Goal: Task Accomplishment & Management: Manage account settings

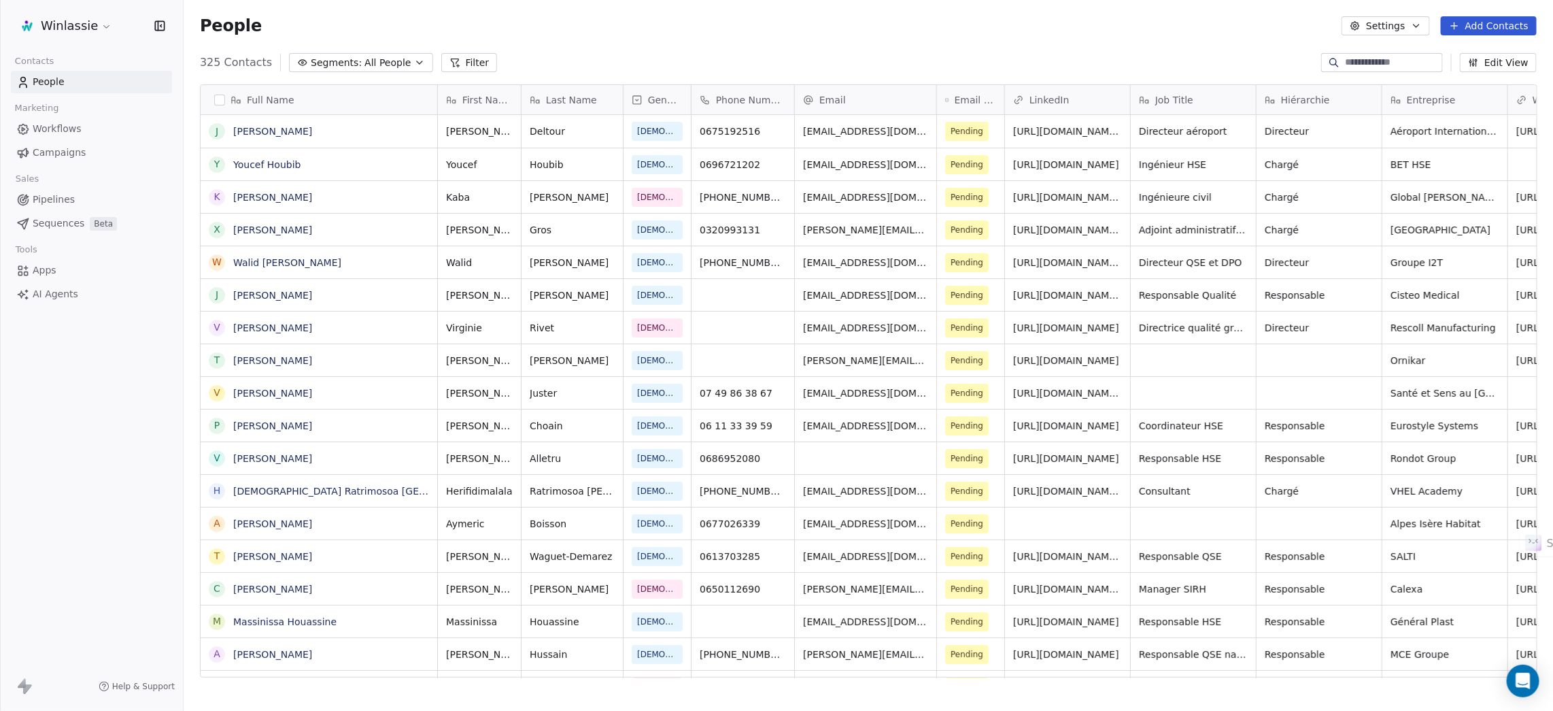
scroll to position [611, 1355]
click at [64, 27] on html "Winlassie Contacts People Marketing Workflows Campaigns Sales Pipelines Sequenc…" at bounding box center [776, 406] width 1553 height 813
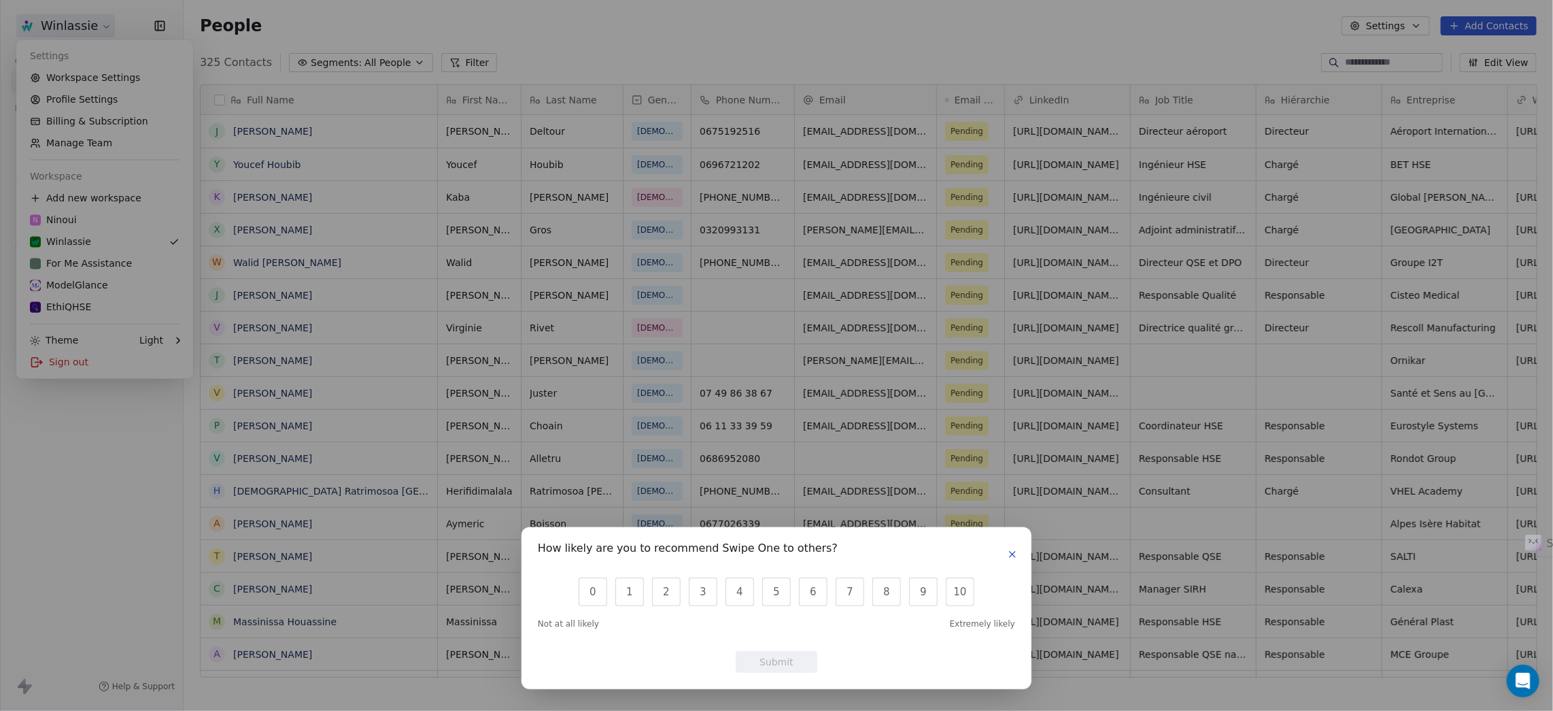
click at [1010, 555] on icon "button" at bounding box center [1012, 554] width 11 height 11
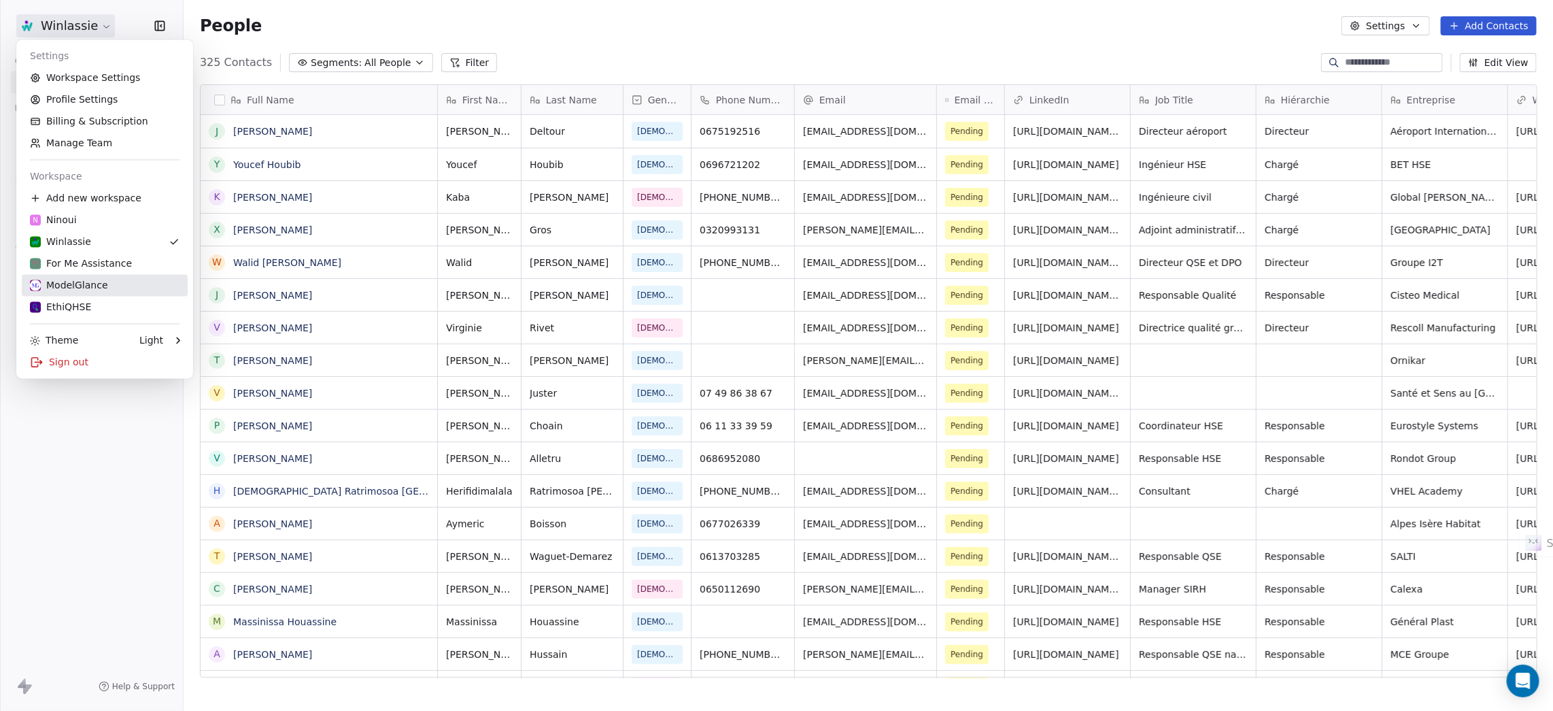
click at [67, 288] on div "ModelGlance" at bounding box center [69, 286] width 78 height 14
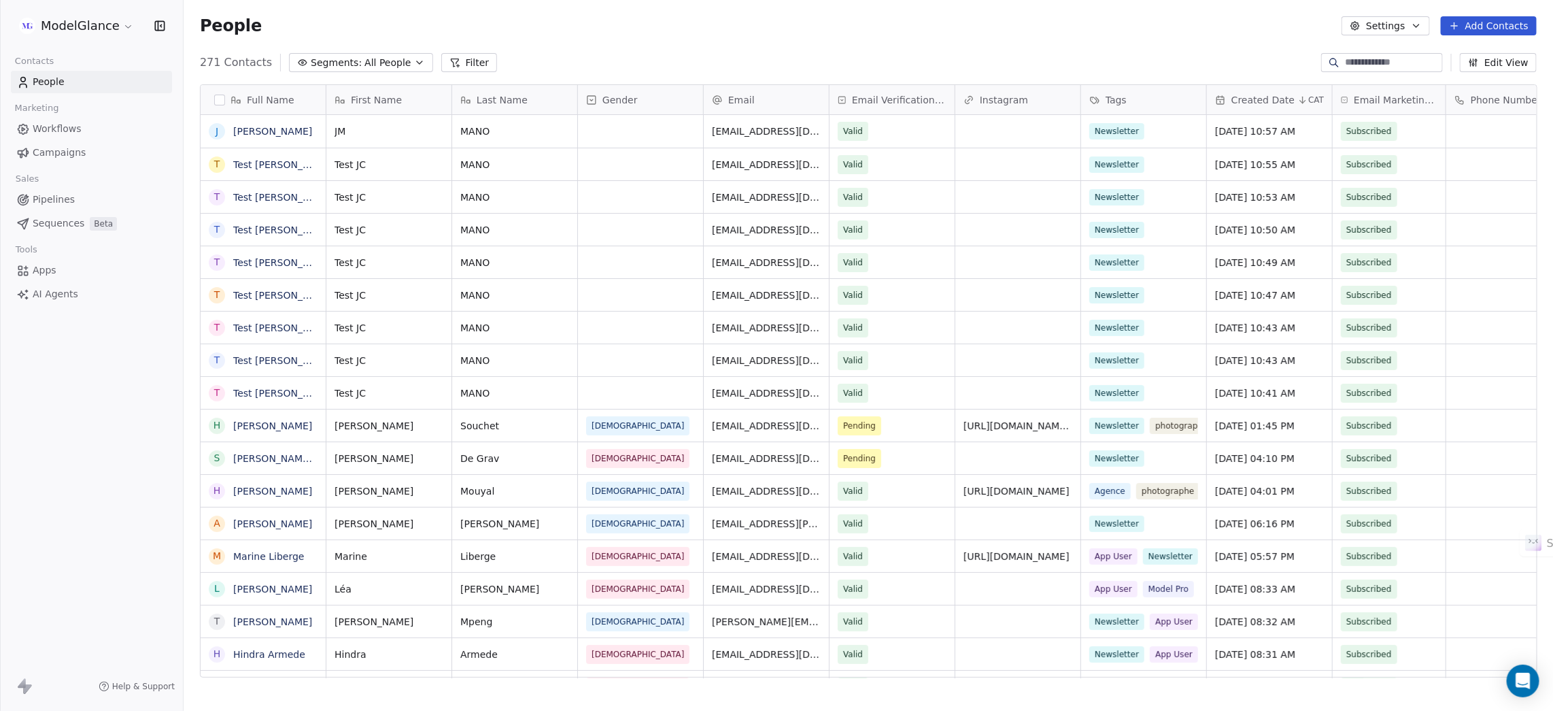
scroll to position [611, 1355]
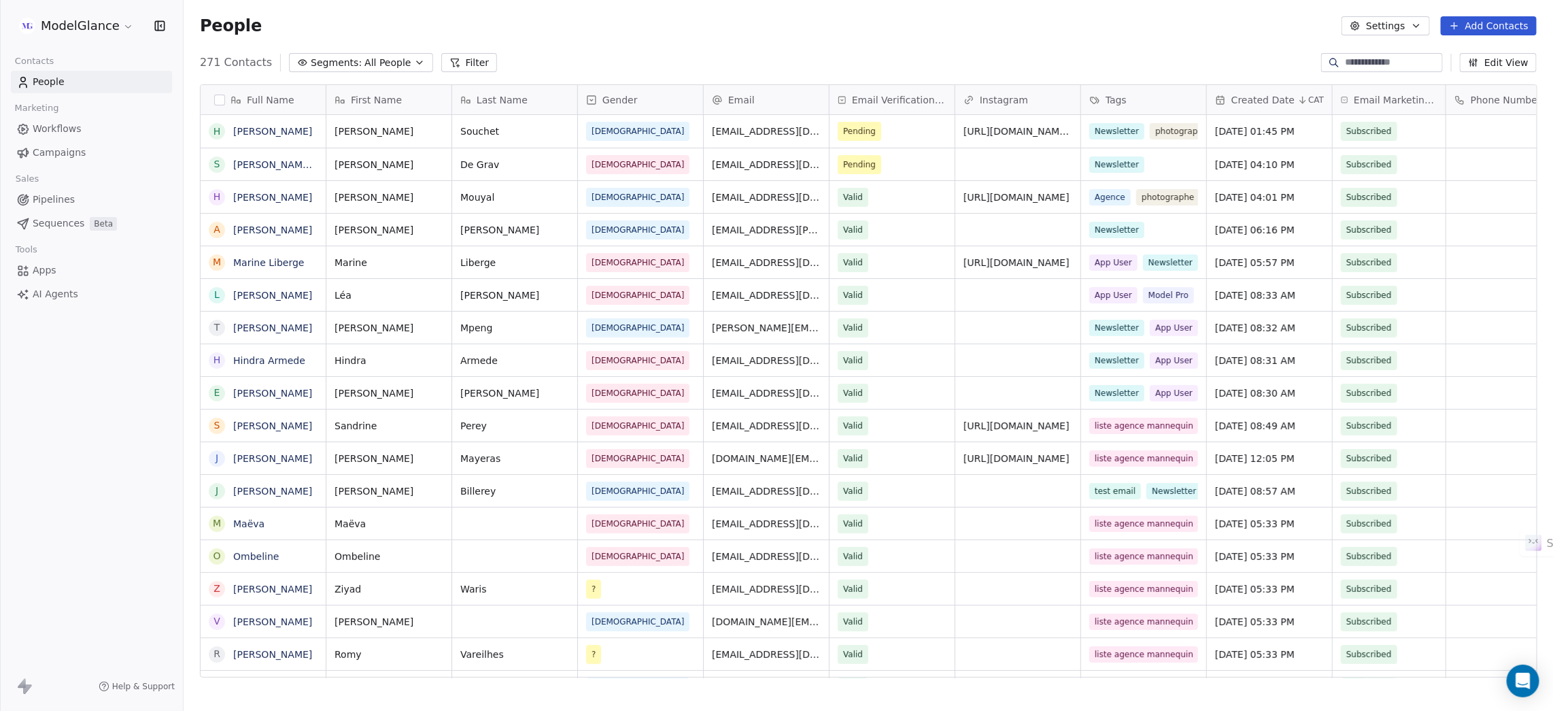
click at [627, 29] on div "People Settings Add Contacts" at bounding box center [868, 25] width 1337 height 19
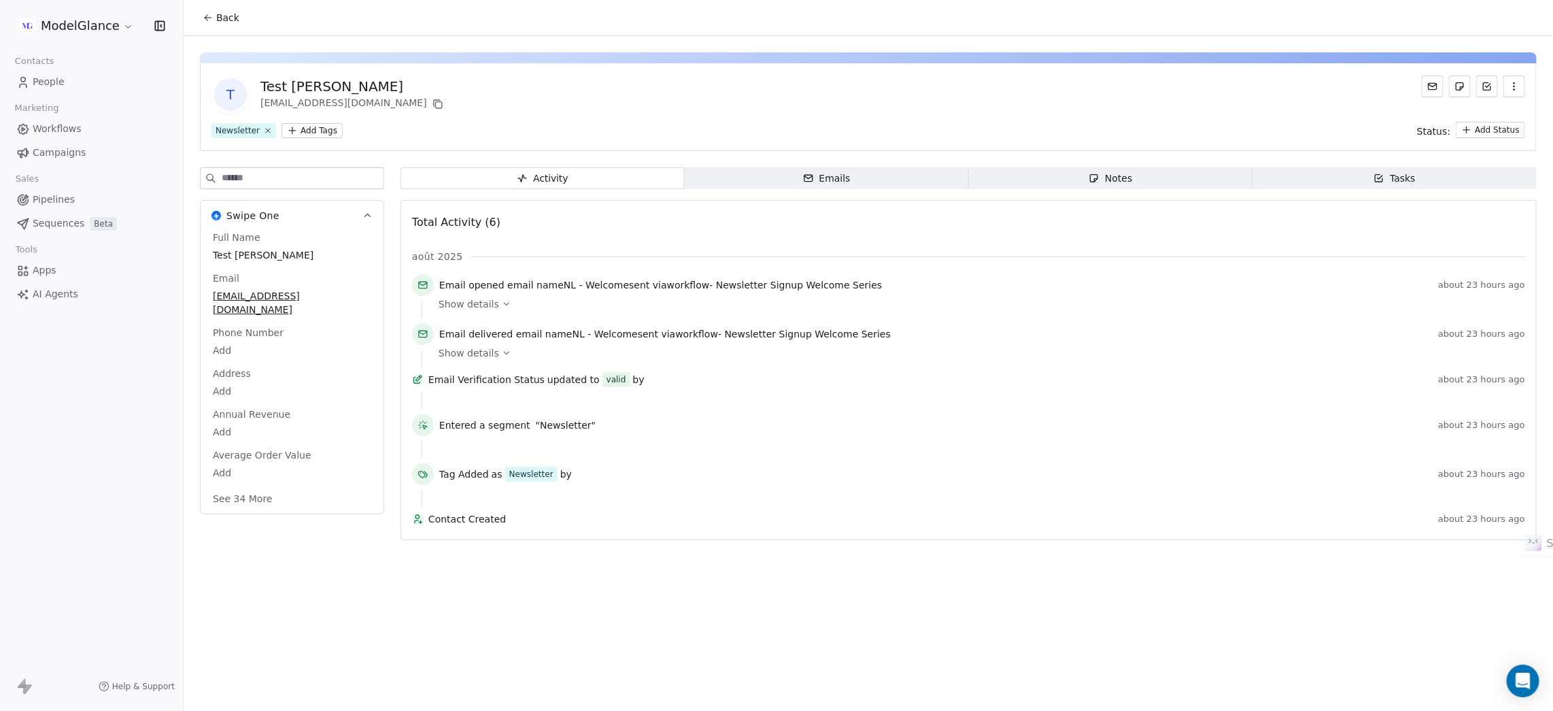
click at [1518, 86] on icon "button" at bounding box center [1514, 86] width 11 height 11
click at [1479, 116] on div "Delete" at bounding box center [1495, 116] width 91 height 22
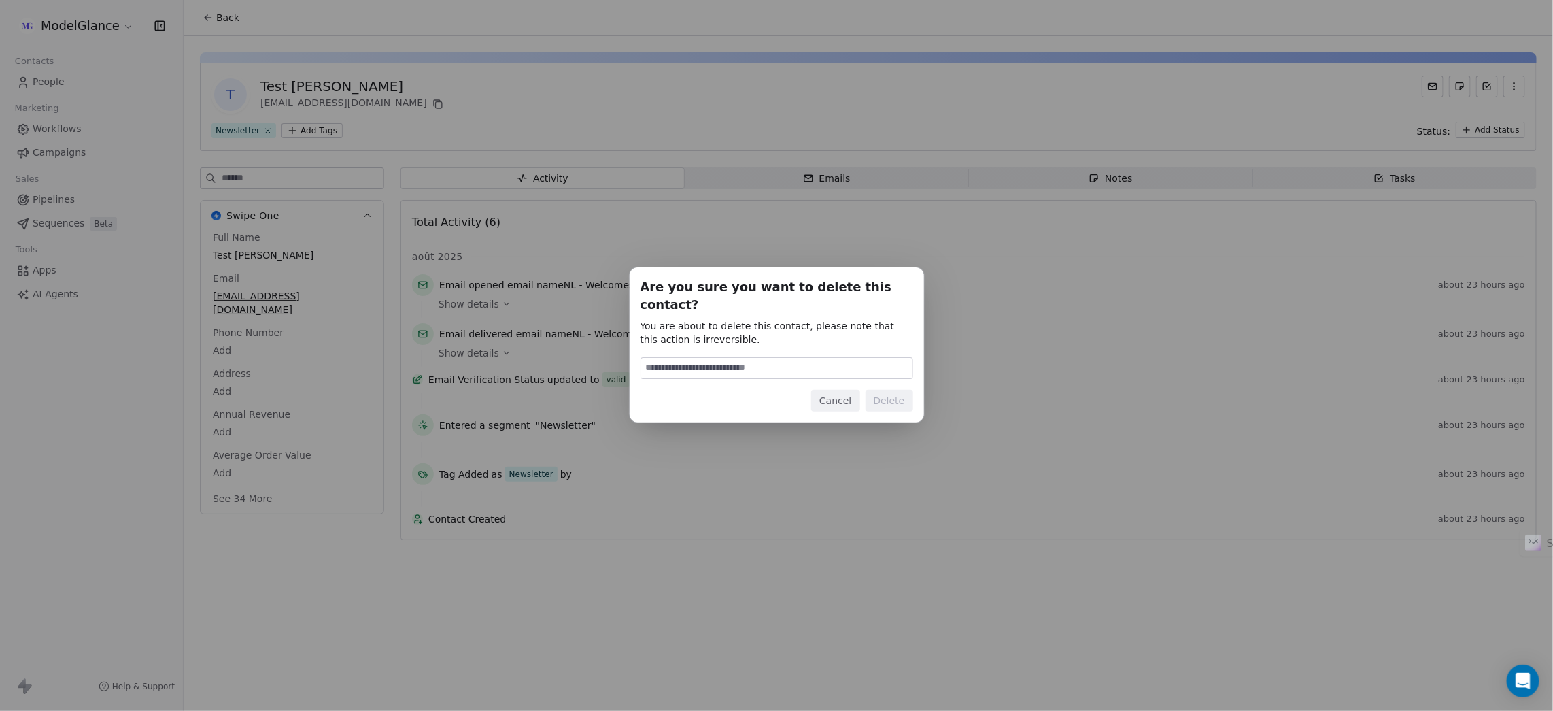
click at [782, 358] on input at bounding box center [776, 368] width 271 height 20
type input "******"
click at [896, 392] on button "Delete" at bounding box center [890, 401] width 48 height 22
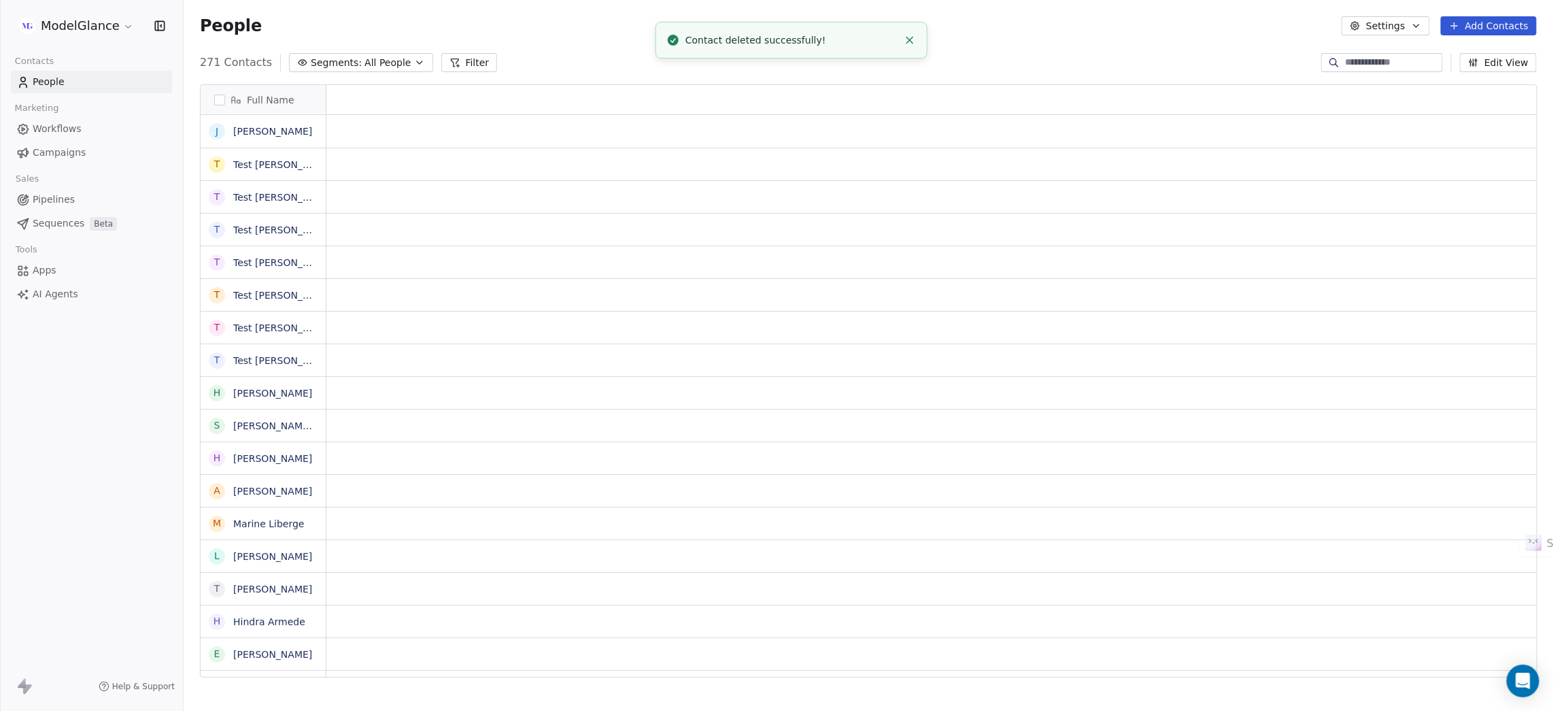
scroll to position [611, 1355]
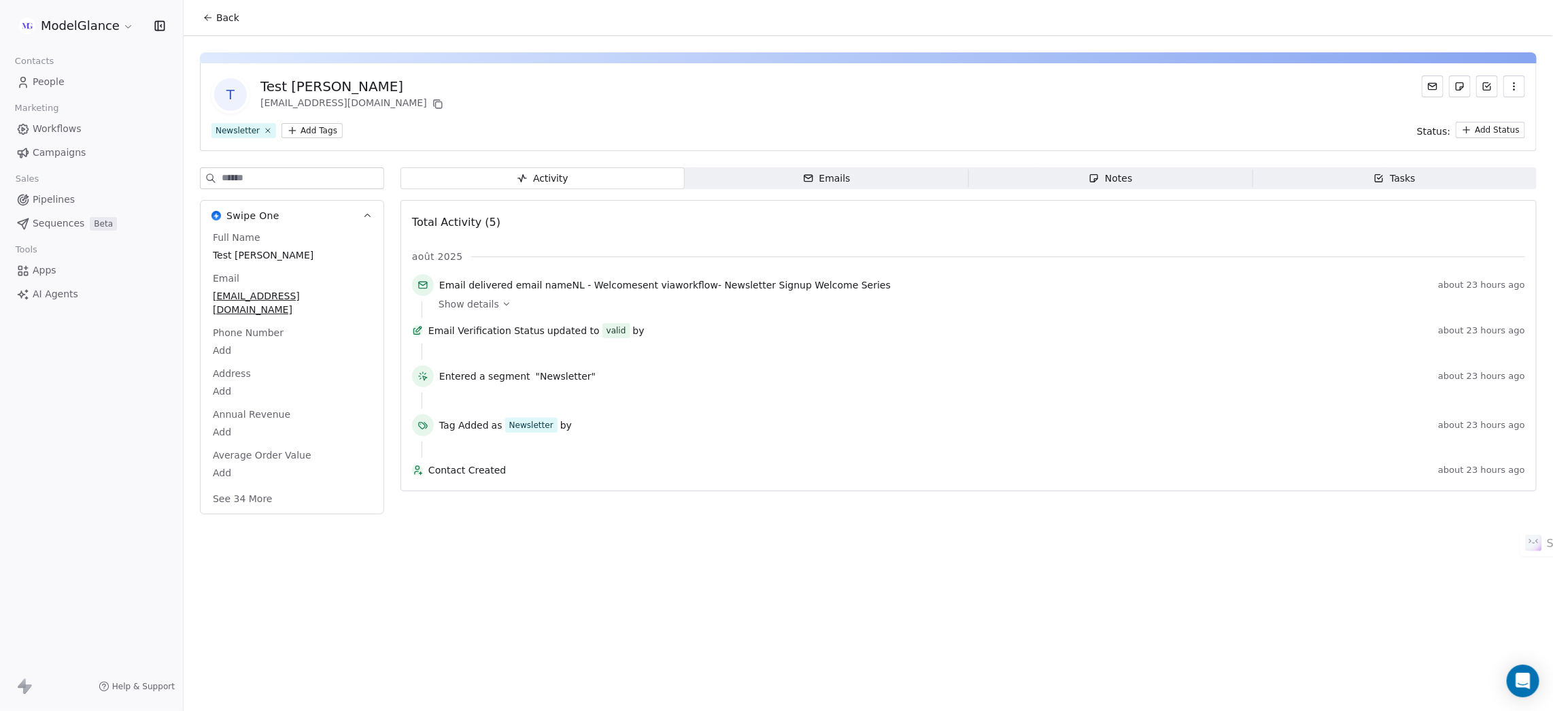
click at [1518, 88] on icon "button" at bounding box center [1514, 86] width 11 height 11
click at [1480, 116] on div "Delete" at bounding box center [1495, 116] width 91 height 22
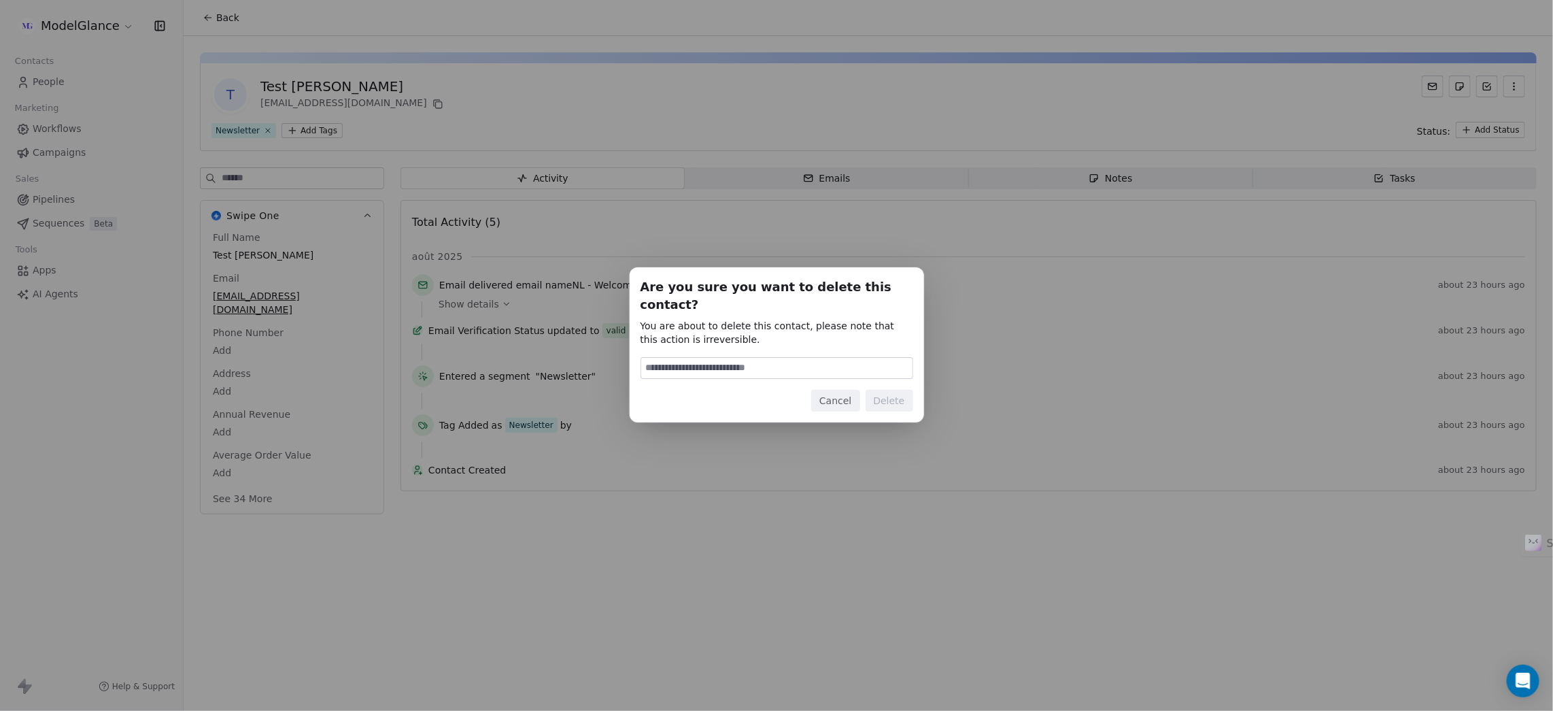
click at [783, 360] on input at bounding box center [776, 368] width 271 height 20
type input "******"
click at [896, 390] on button "Delete" at bounding box center [890, 401] width 48 height 22
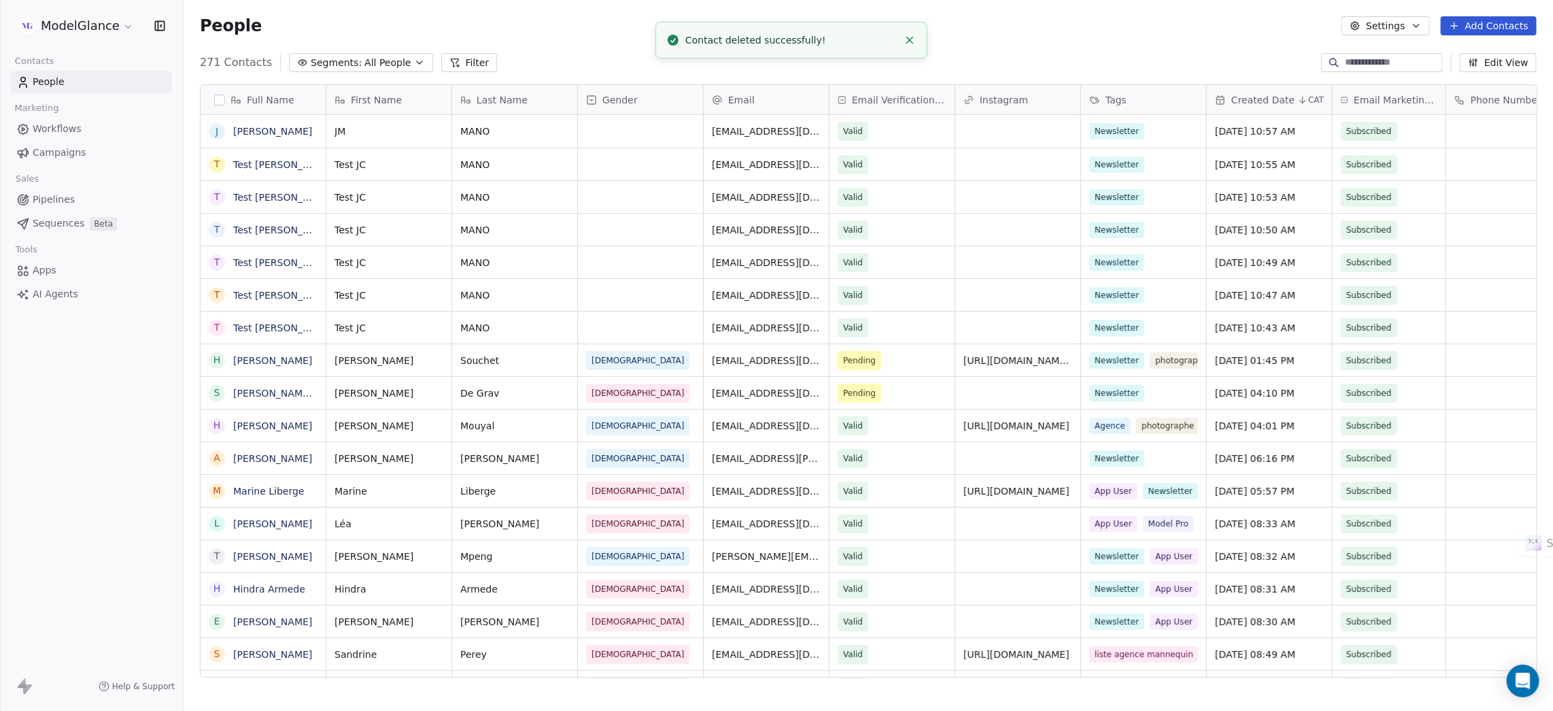
scroll to position [611, 1355]
click at [559, 25] on div "People Settings Add Contacts" at bounding box center [868, 25] width 1337 height 19
click at [641, 21] on div "People Settings Add Contacts" at bounding box center [868, 25] width 1337 height 19
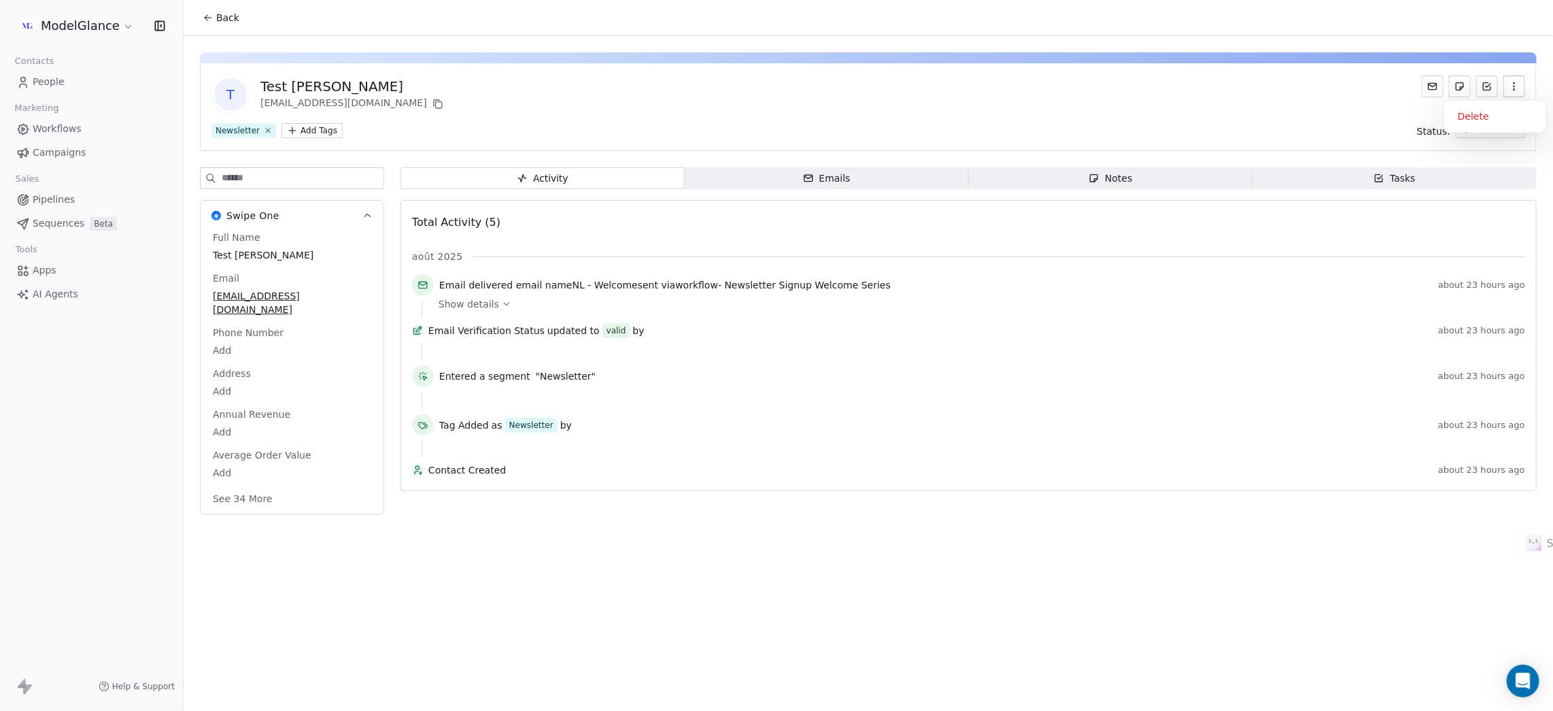
click at [1512, 88] on icon "button" at bounding box center [1514, 86] width 11 height 11
click at [1482, 114] on div "Delete" at bounding box center [1495, 116] width 91 height 22
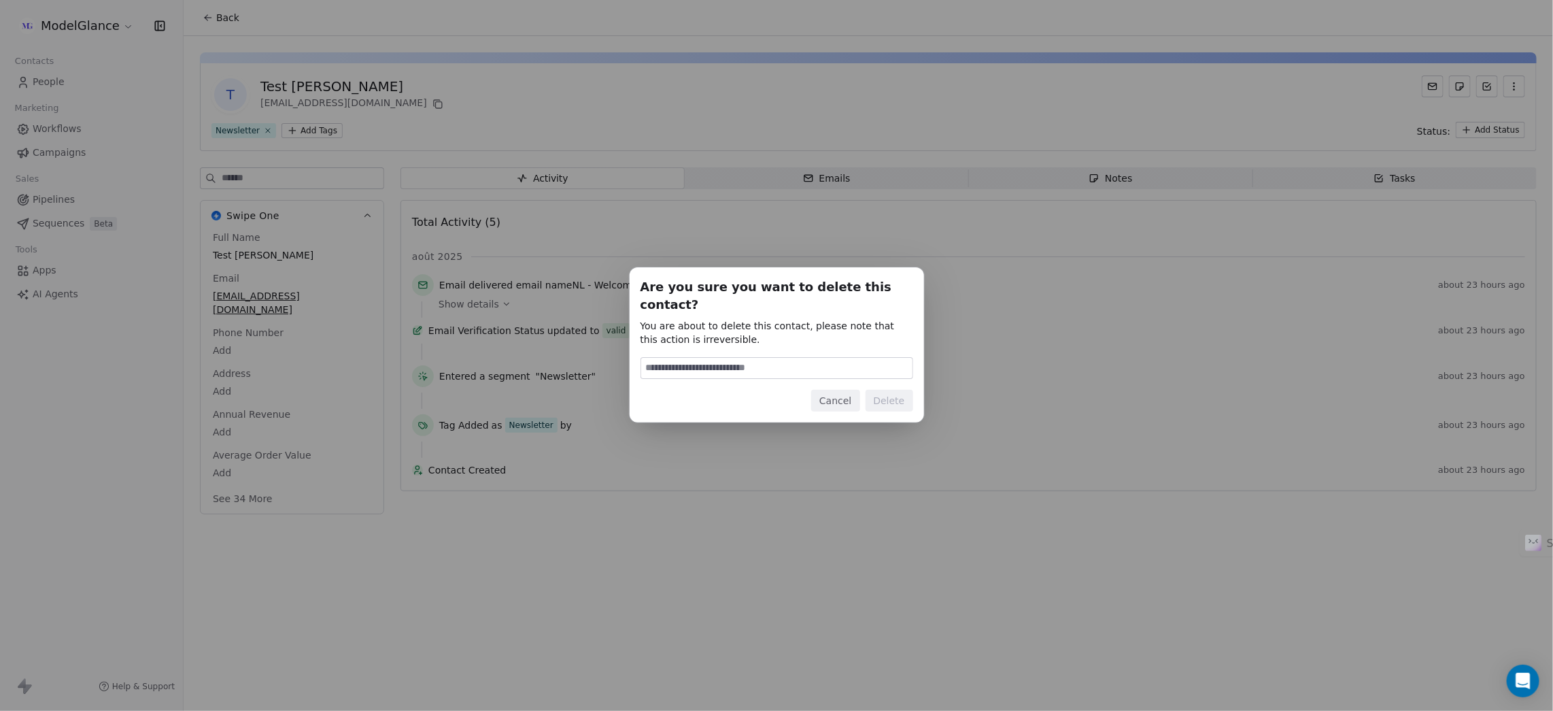
click at [796, 362] on input at bounding box center [776, 368] width 271 height 20
type input "******"
click at [894, 394] on button "Delete" at bounding box center [890, 401] width 48 height 22
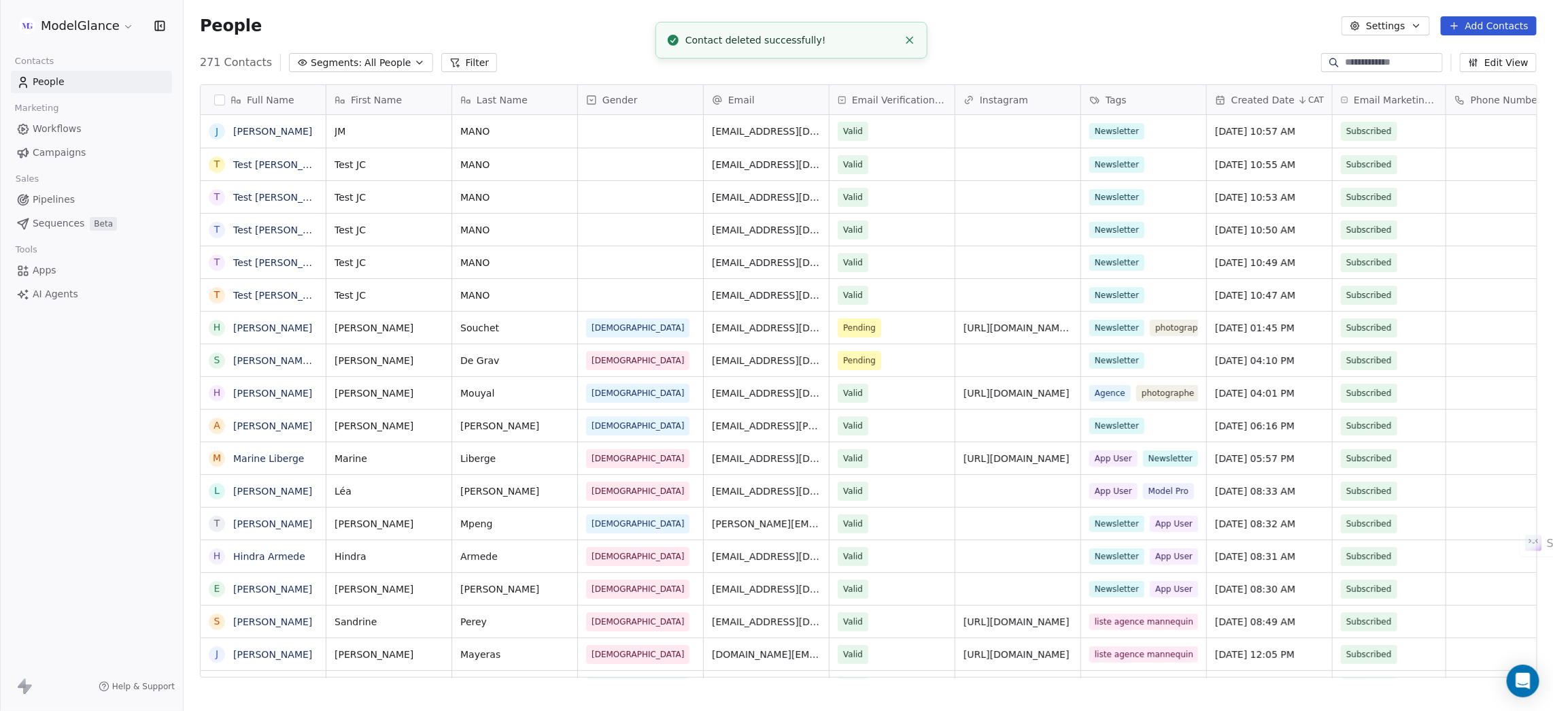
scroll to position [611, 1355]
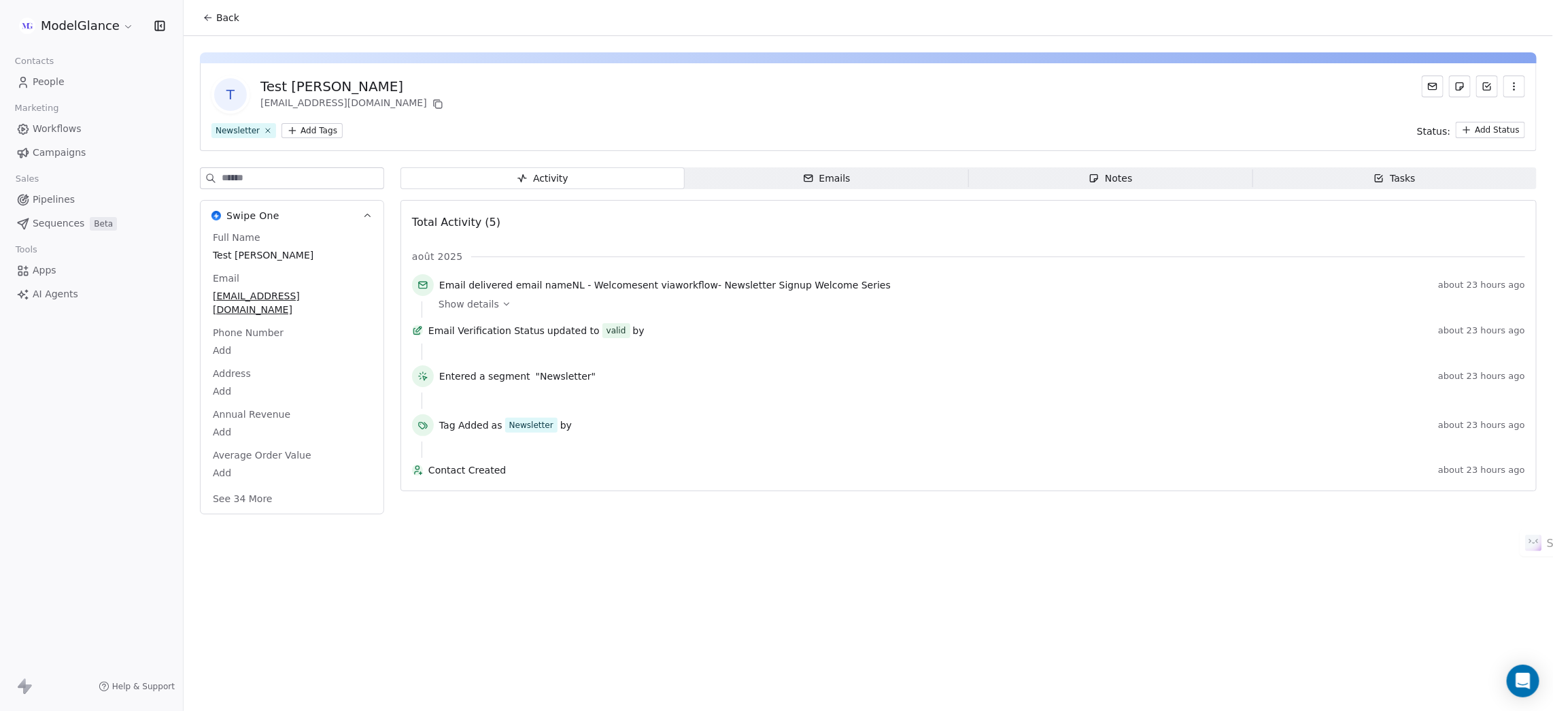
click at [1514, 86] on icon "button" at bounding box center [1514, 86] width 11 height 11
click at [1473, 125] on div "Delete" at bounding box center [1495, 116] width 91 height 22
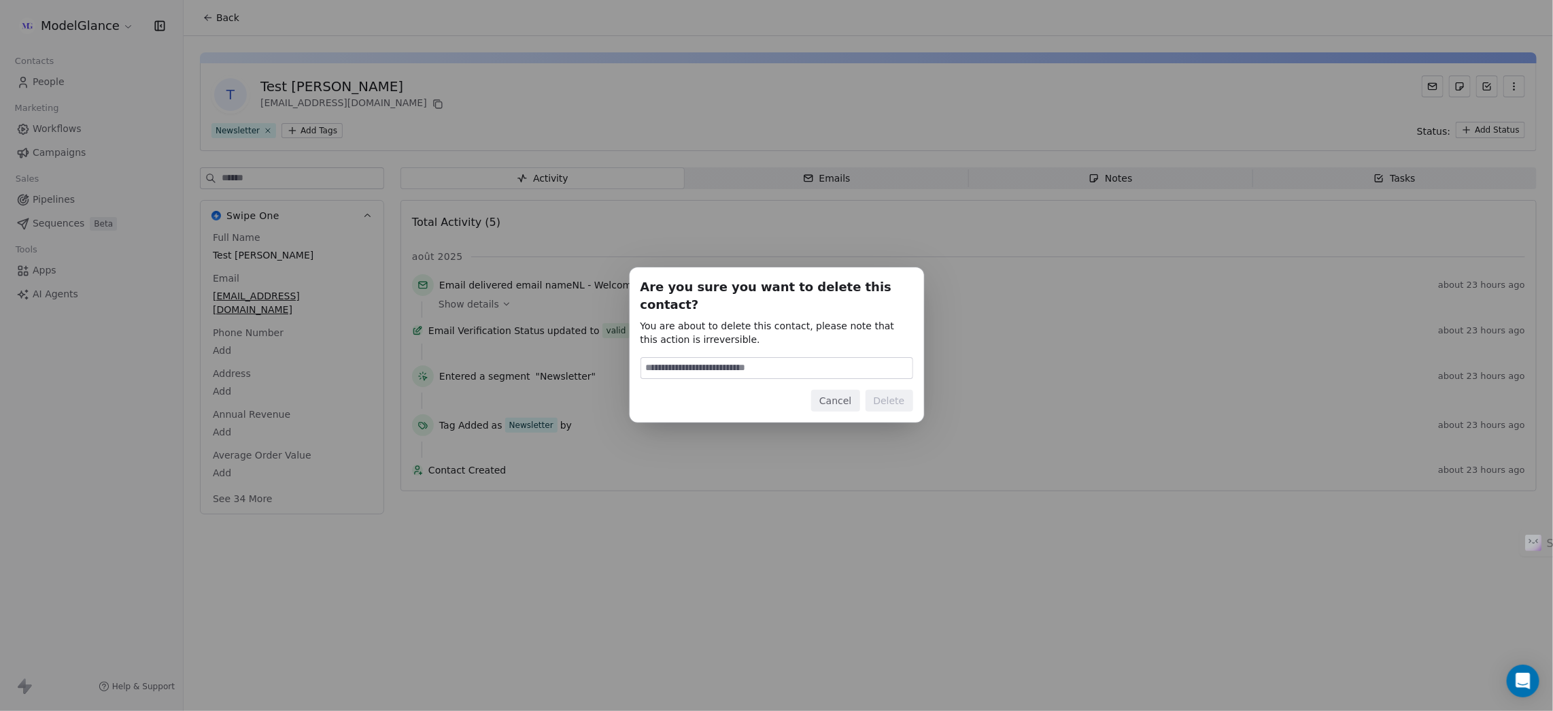
click at [824, 358] on input at bounding box center [776, 368] width 271 height 20
type input "******"
click at [890, 396] on button "Delete" at bounding box center [890, 401] width 48 height 22
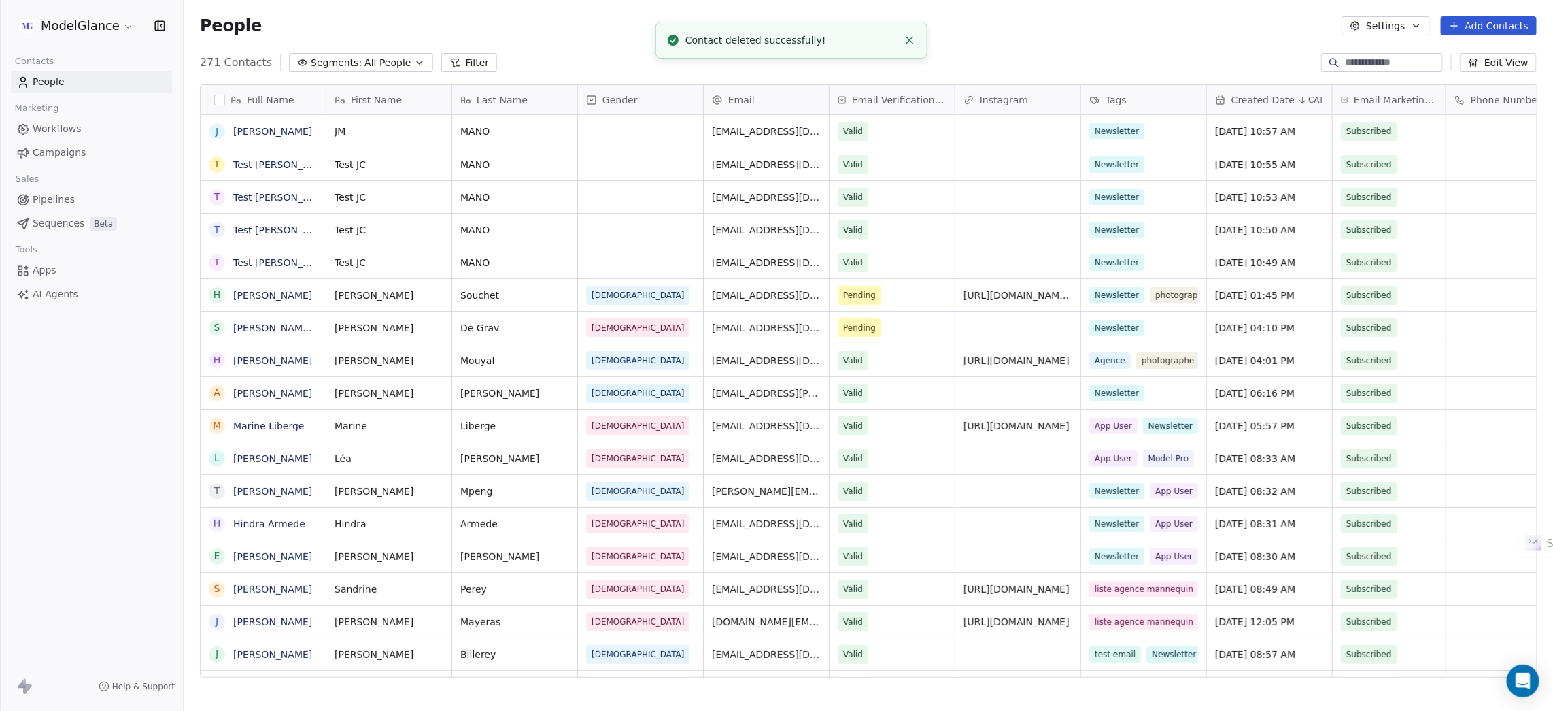
scroll to position [611, 1355]
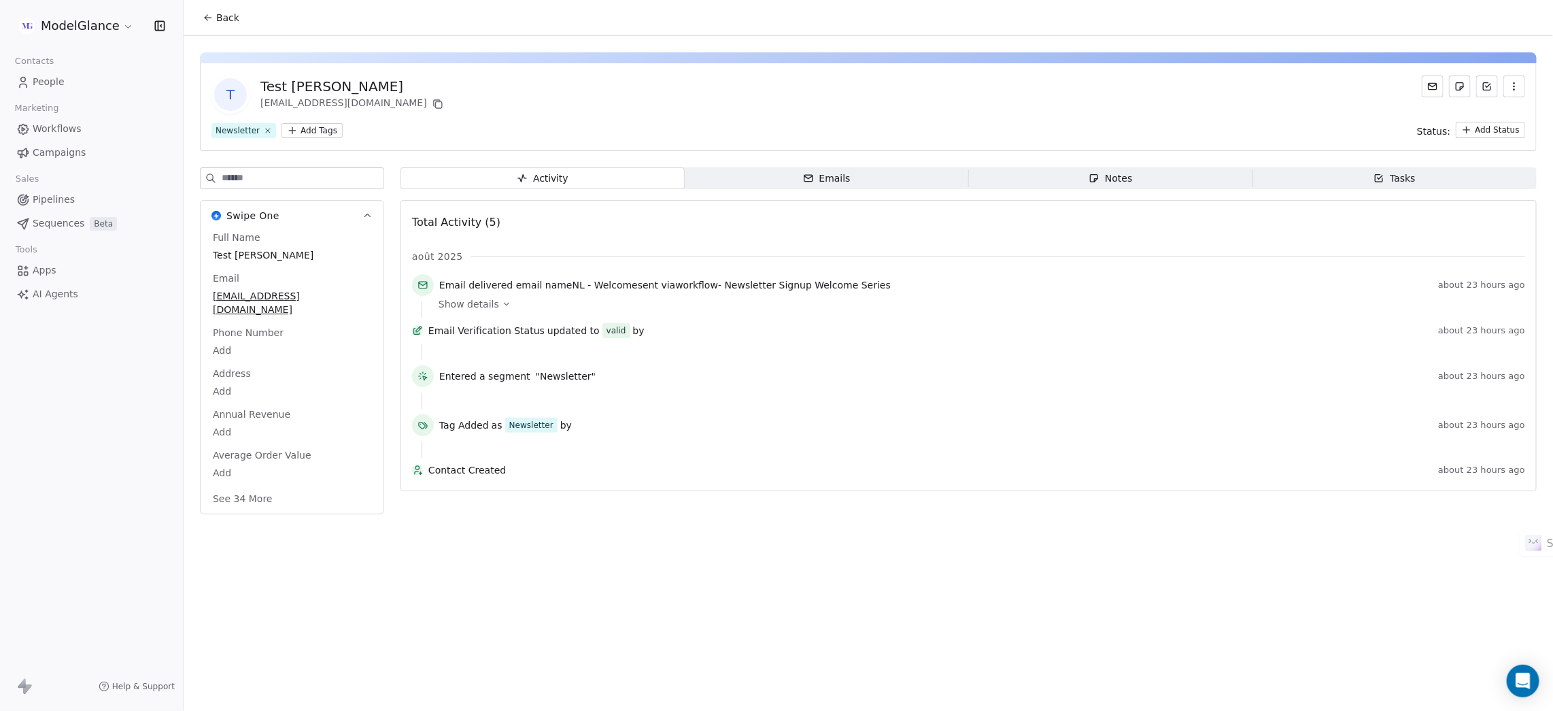
click at [1512, 84] on icon "button" at bounding box center [1514, 86] width 11 height 11
click at [1469, 127] on div "Delete" at bounding box center [1495, 116] width 102 height 33
click at [1487, 117] on div "Delete" at bounding box center [1495, 116] width 91 height 22
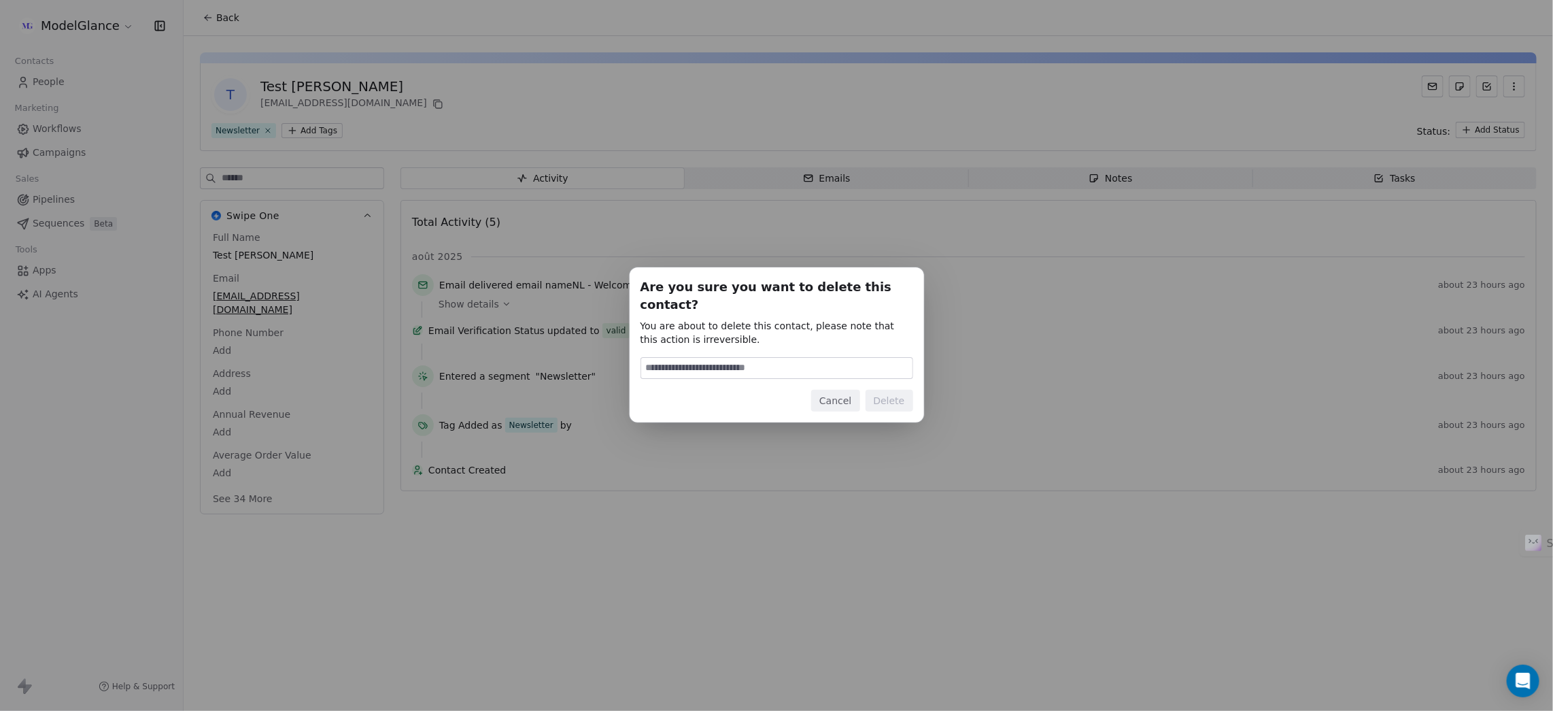
drag, startPoint x: 757, startPoint y: 355, endPoint x: 747, endPoint y: 354, distance: 10.3
click at [757, 358] on input at bounding box center [776, 368] width 271 height 20
type input "******"
click at [904, 394] on button "Delete" at bounding box center [890, 401] width 48 height 22
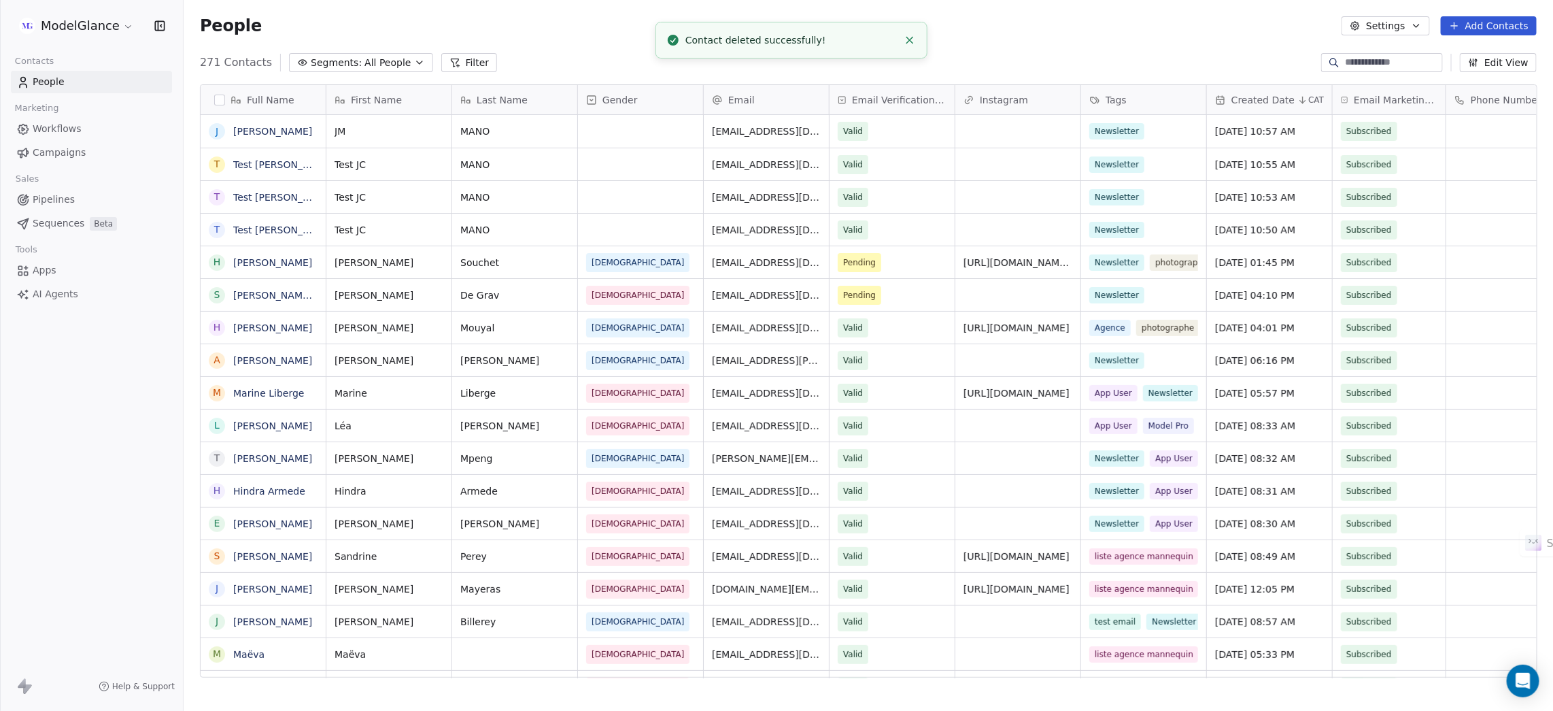
scroll to position [611, 1355]
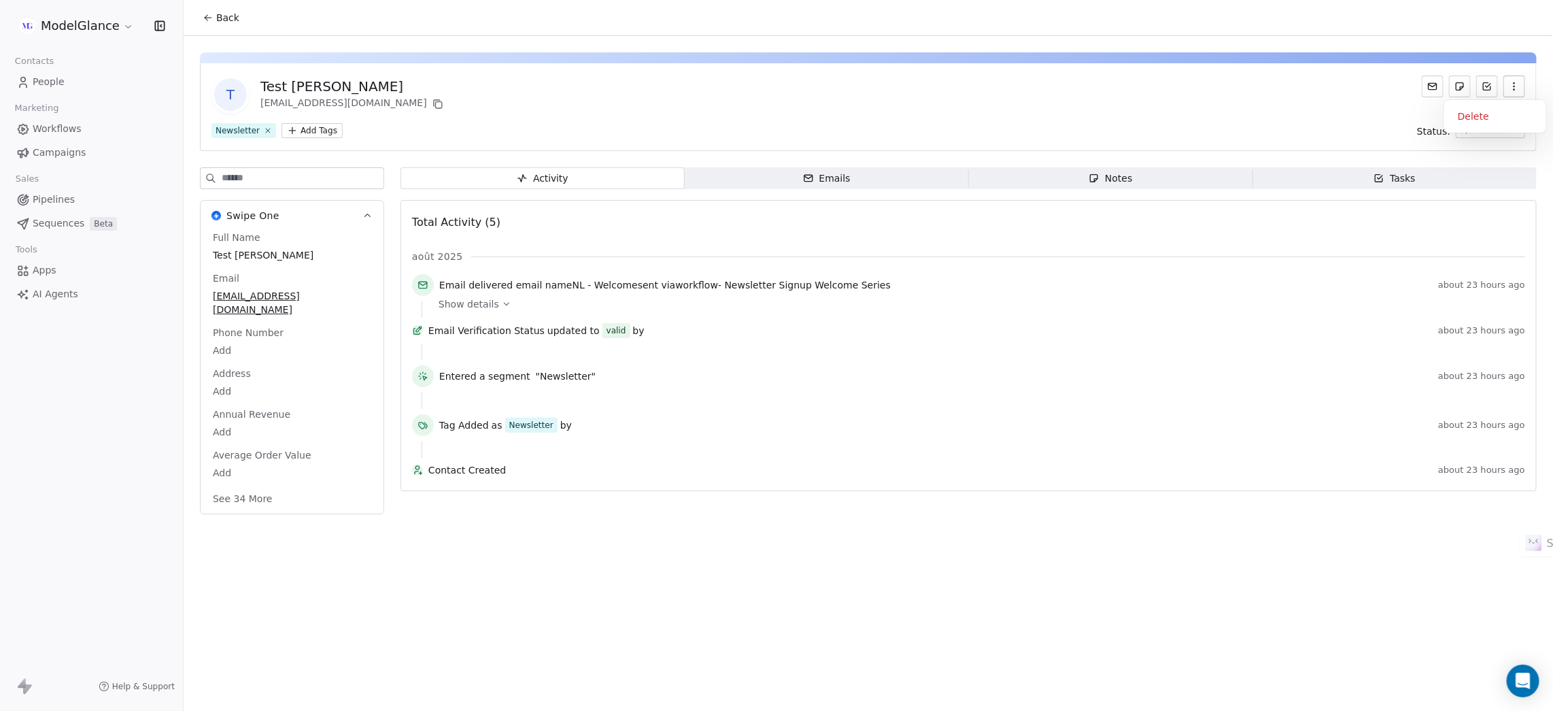
click at [1518, 82] on icon "button" at bounding box center [1514, 86] width 11 height 11
click at [1471, 119] on div "Delete" at bounding box center [1495, 116] width 91 height 22
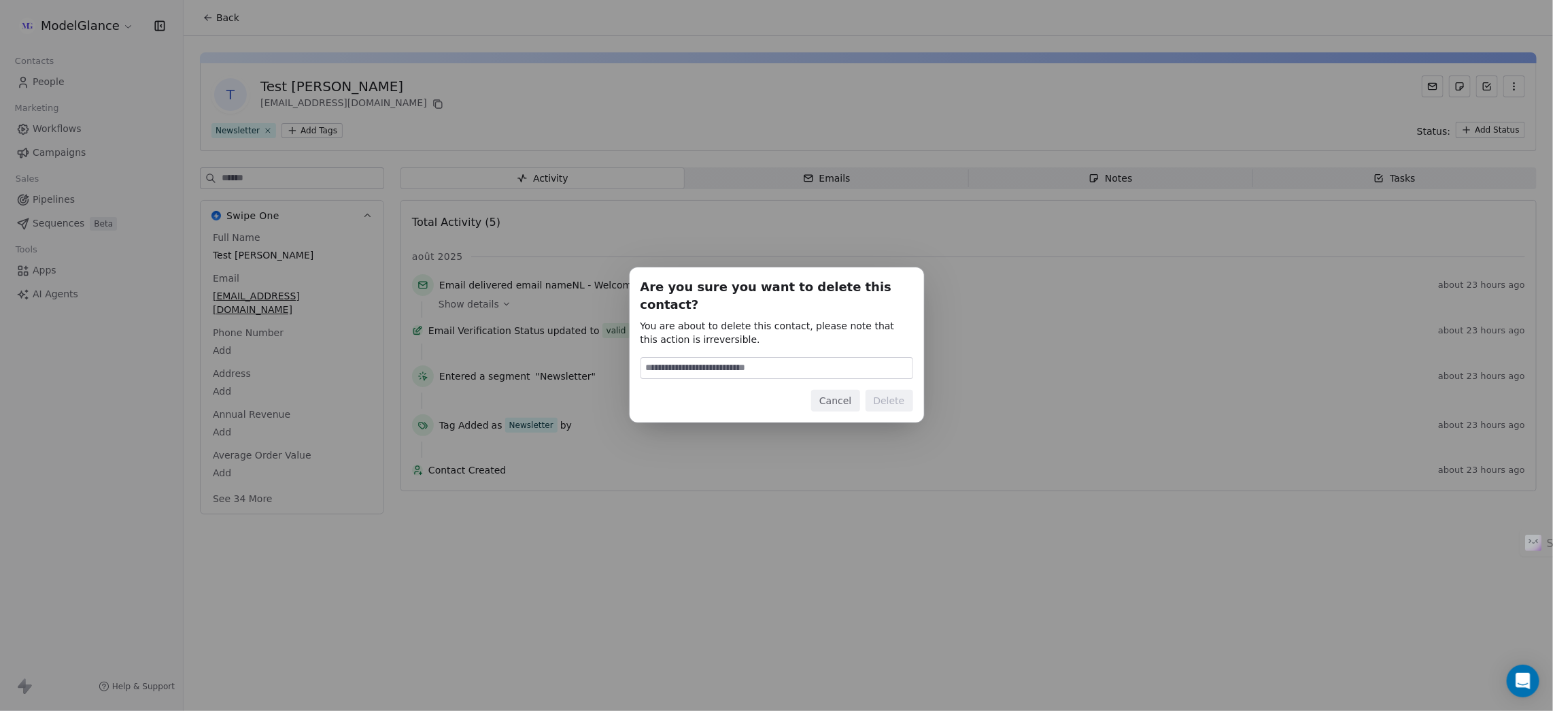
click at [775, 358] on input at bounding box center [776, 368] width 271 height 20
type input "******"
drag, startPoint x: 891, startPoint y: 390, endPoint x: 884, endPoint y: 390, distance: 7.5
click at [889, 390] on button "Delete" at bounding box center [890, 401] width 48 height 22
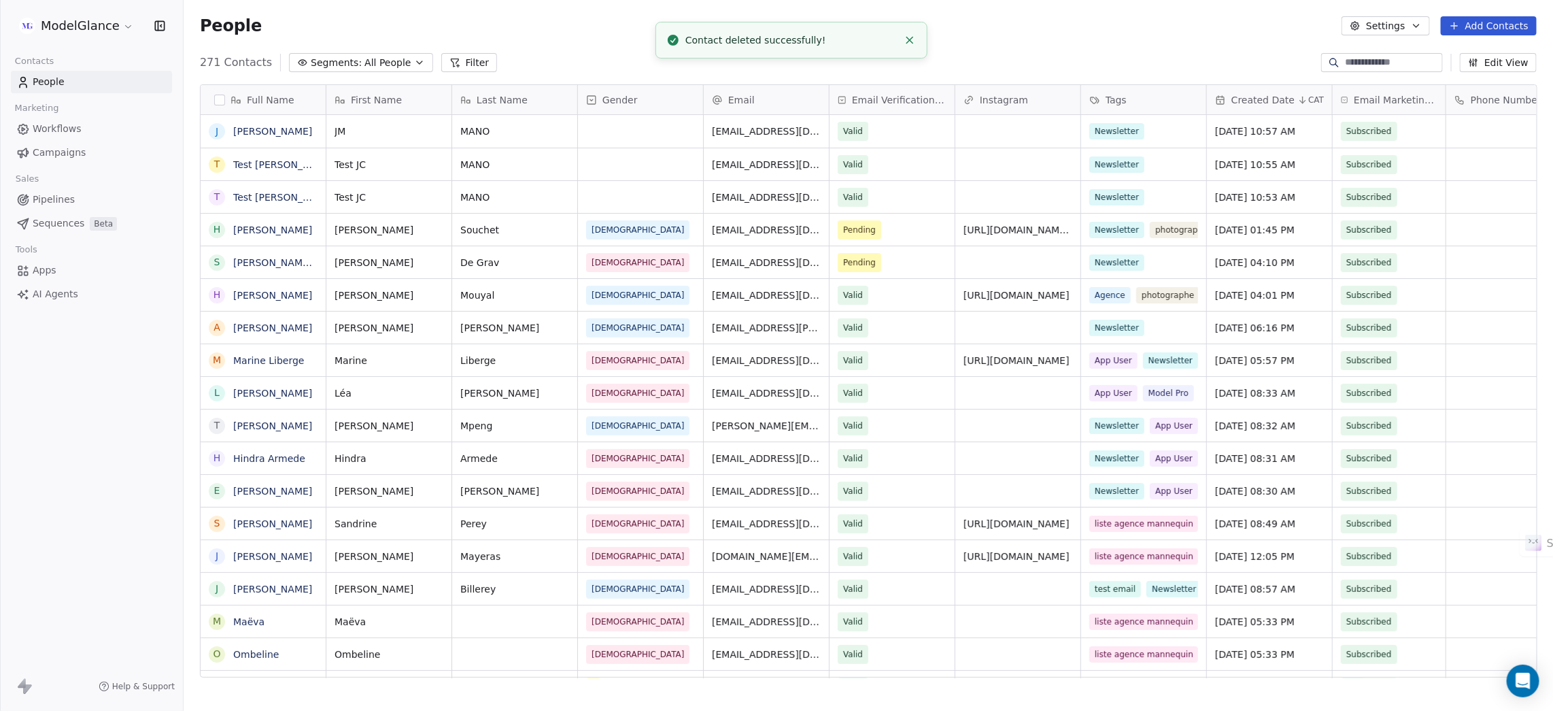
scroll to position [611, 1355]
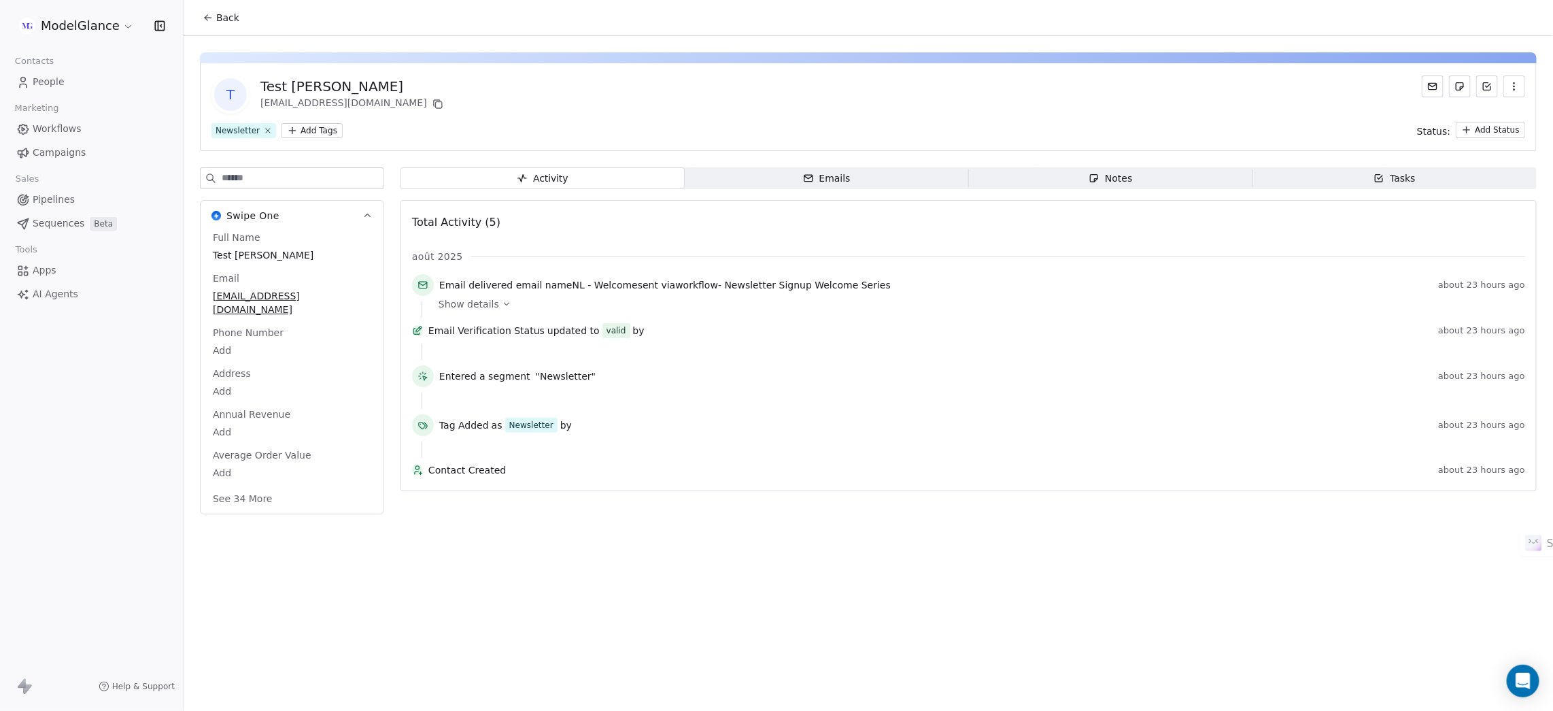
click at [1514, 90] on icon "button" at bounding box center [1514, 89] width 1 height 1
click at [1455, 118] on div "Delete" at bounding box center [1495, 116] width 91 height 22
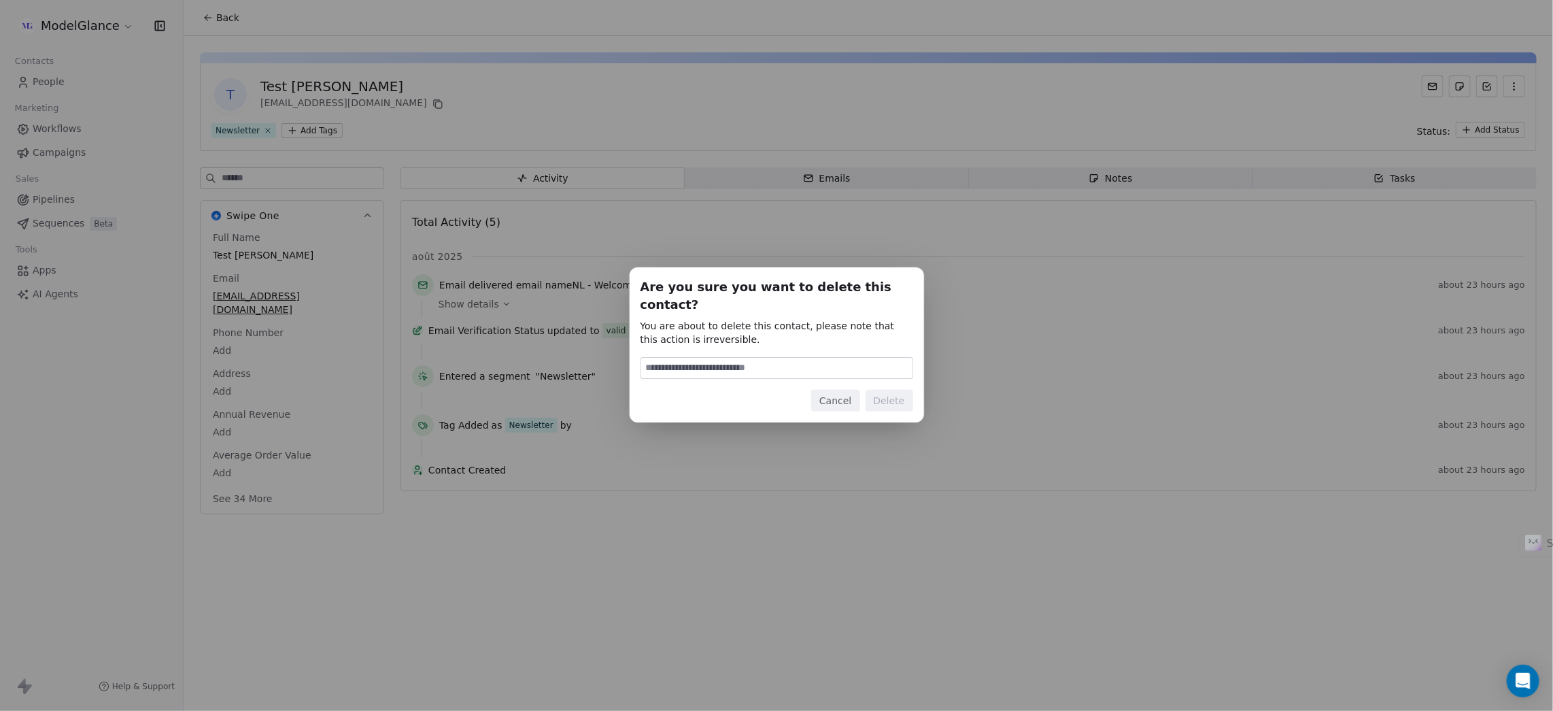
click at [736, 358] on input at bounding box center [776, 368] width 271 height 20
type input "******"
click at [890, 390] on button "Delete" at bounding box center [890, 401] width 48 height 22
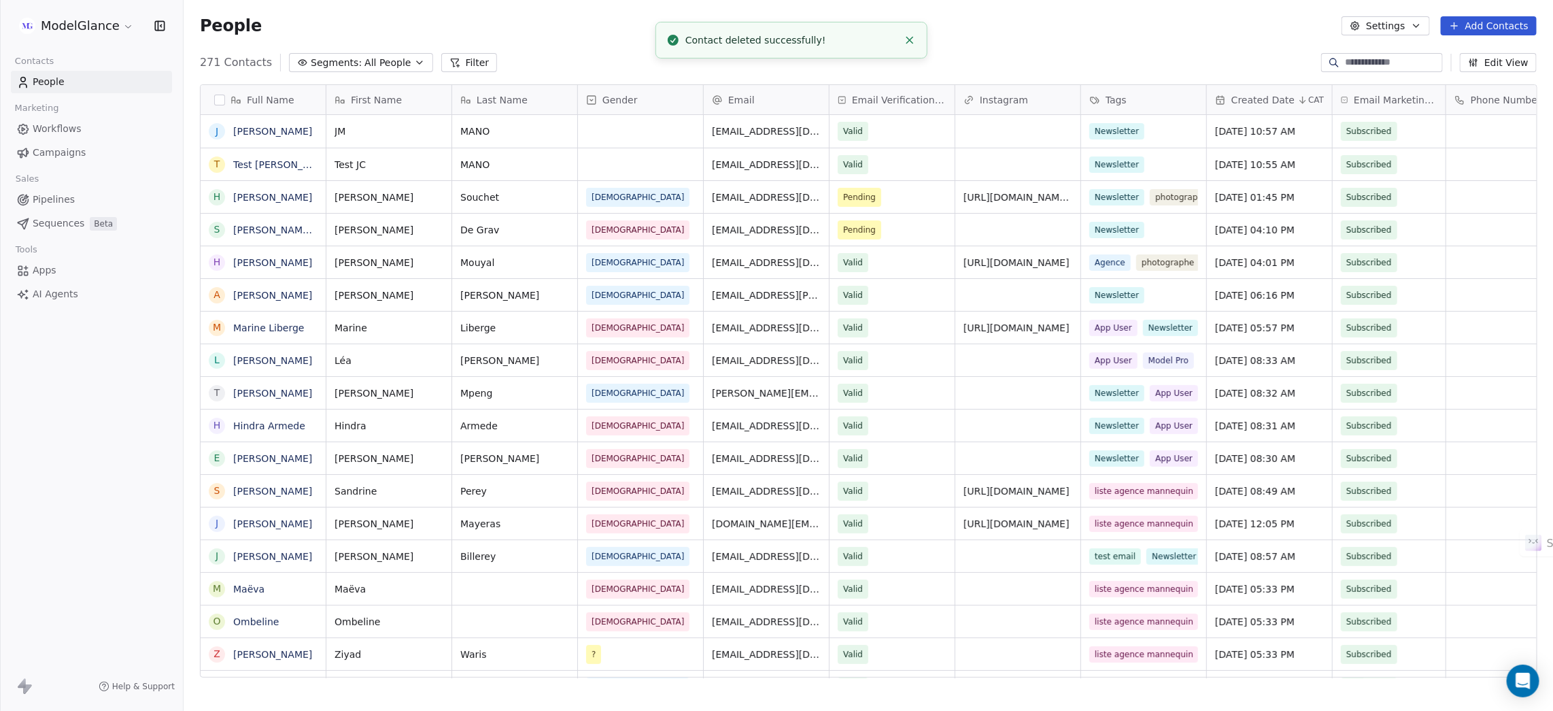
scroll to position [611, 1355]
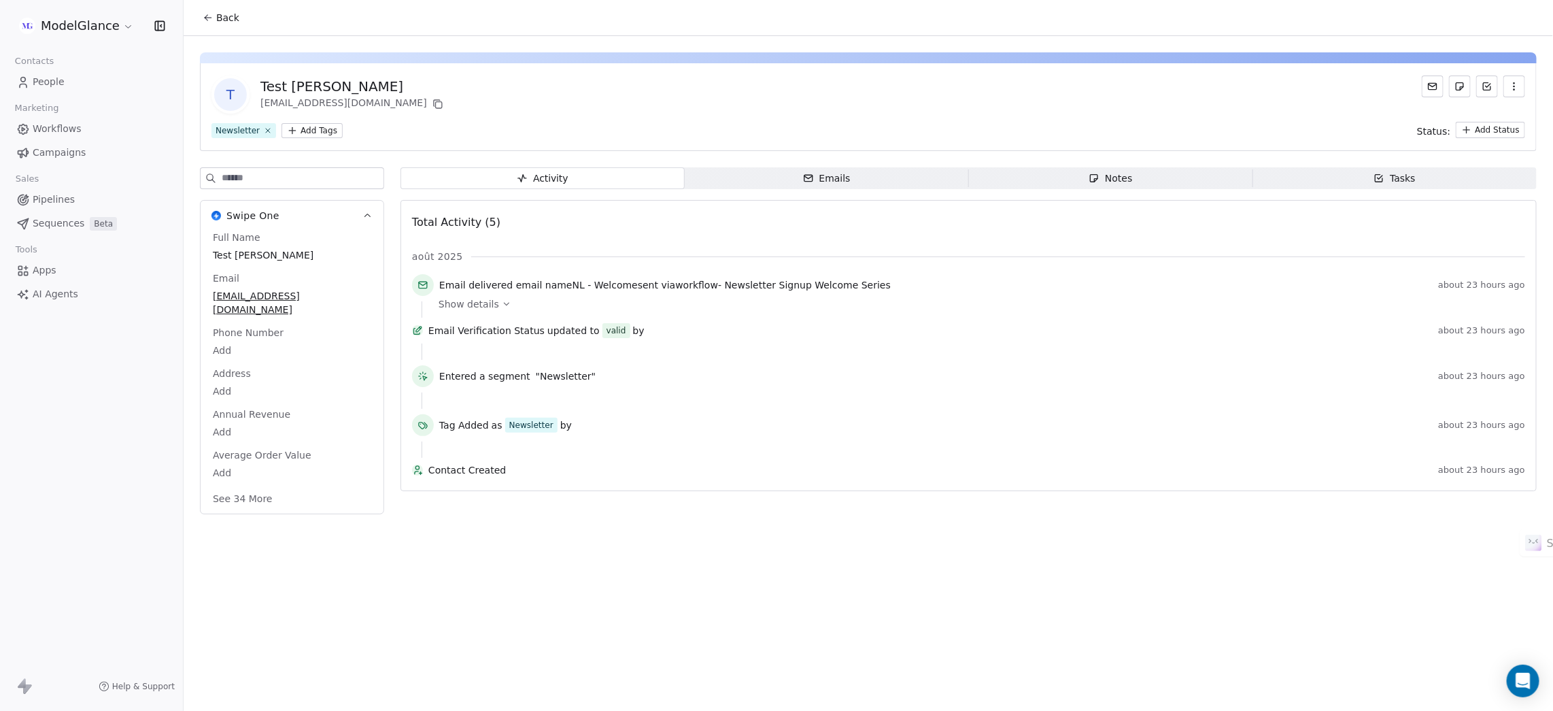
click at [1512, 82] on icon "button" at bounding box center [1514, 86] width 11 height 11
click at [1469, 110] on div "Delete" at bounding box center [1495, 116] width 91 height 22
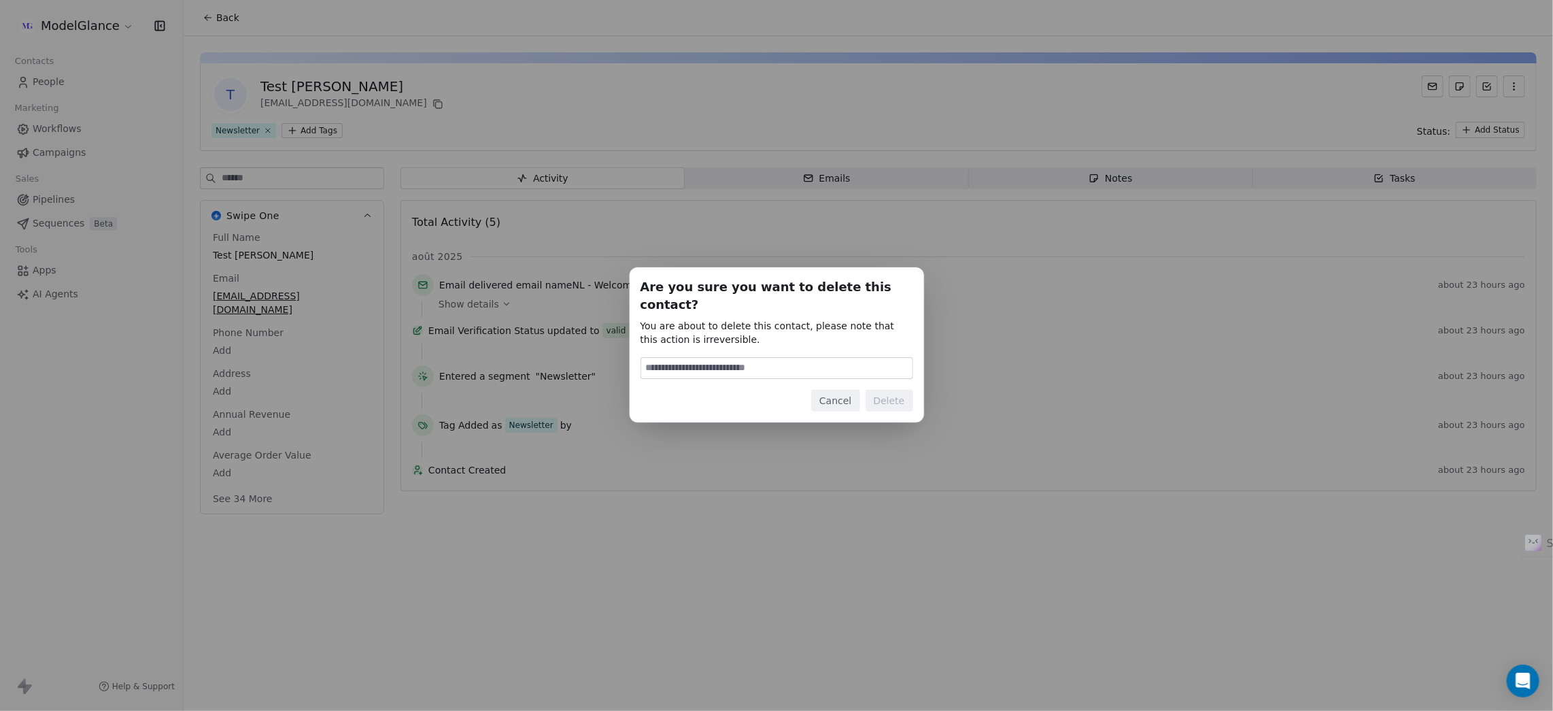
click at [732, 361] on input at bounding box center [776, 368] width 271 height 20
type input "******"
click at [881, 390] on button "Delete" at bounding box center [890, 401] width 48 height 22
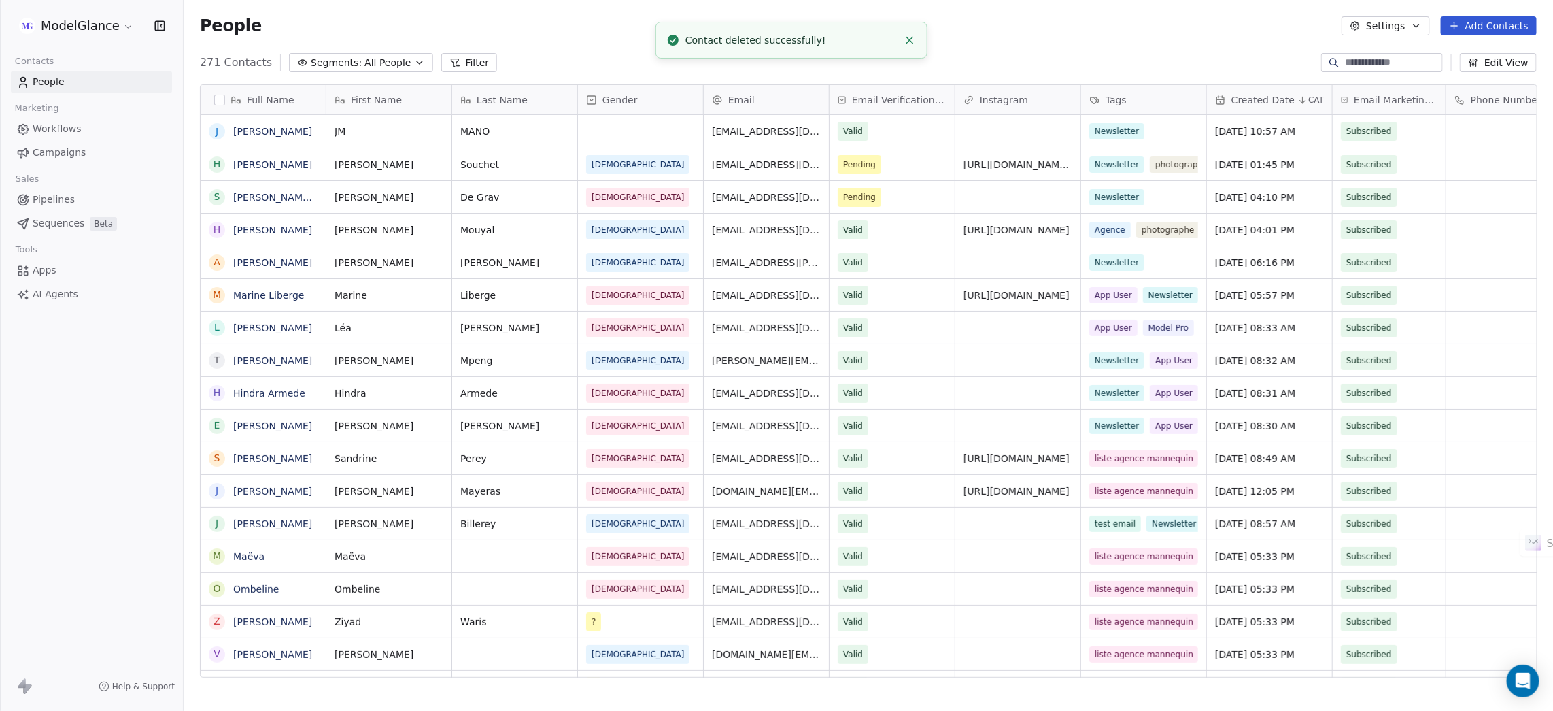
scroll to position [611, 1355]
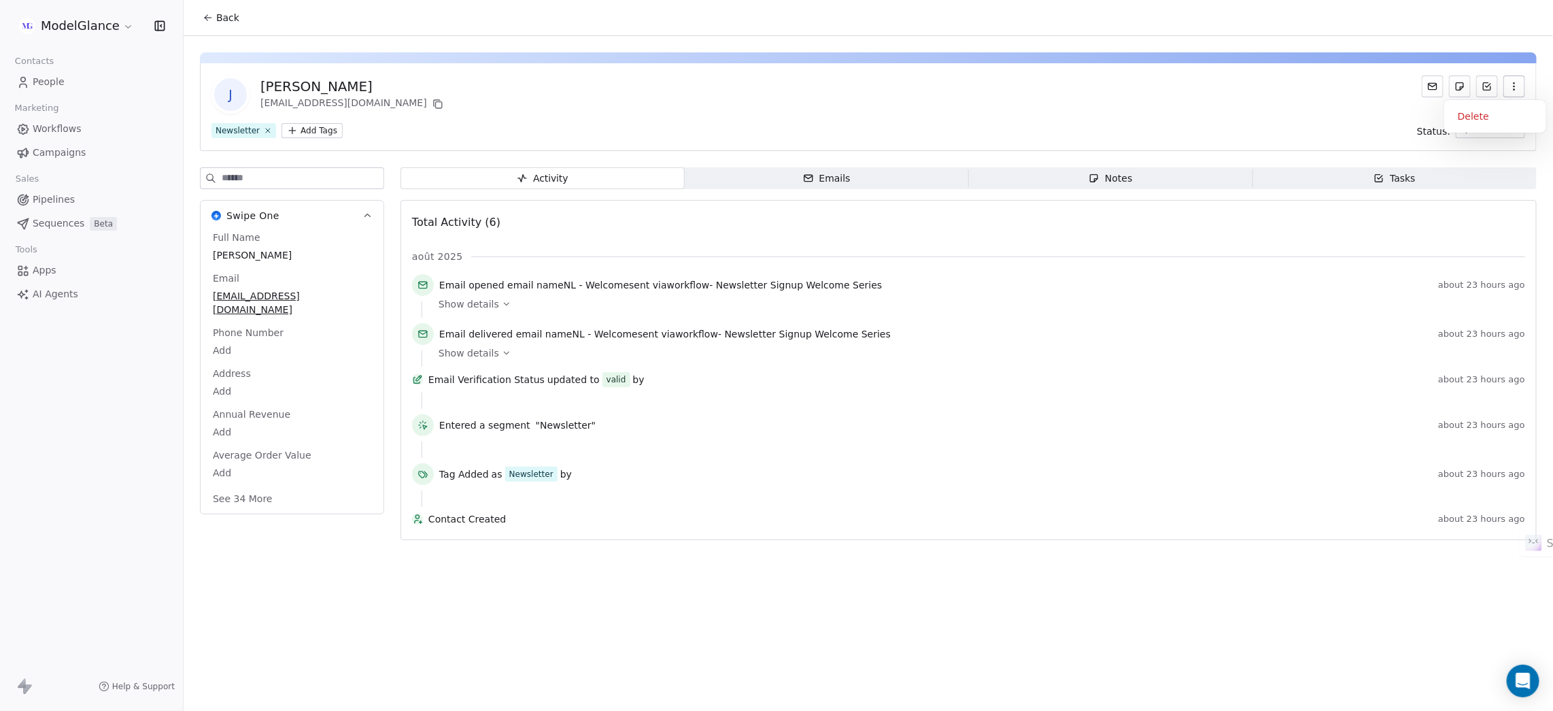
click at [1514, 82] on icon "button" at bounding box center [1514, 86] width 11 height 11
click at [1459, 114] on div "Delete" at bounding box center [1495, 116] width 91 height 22
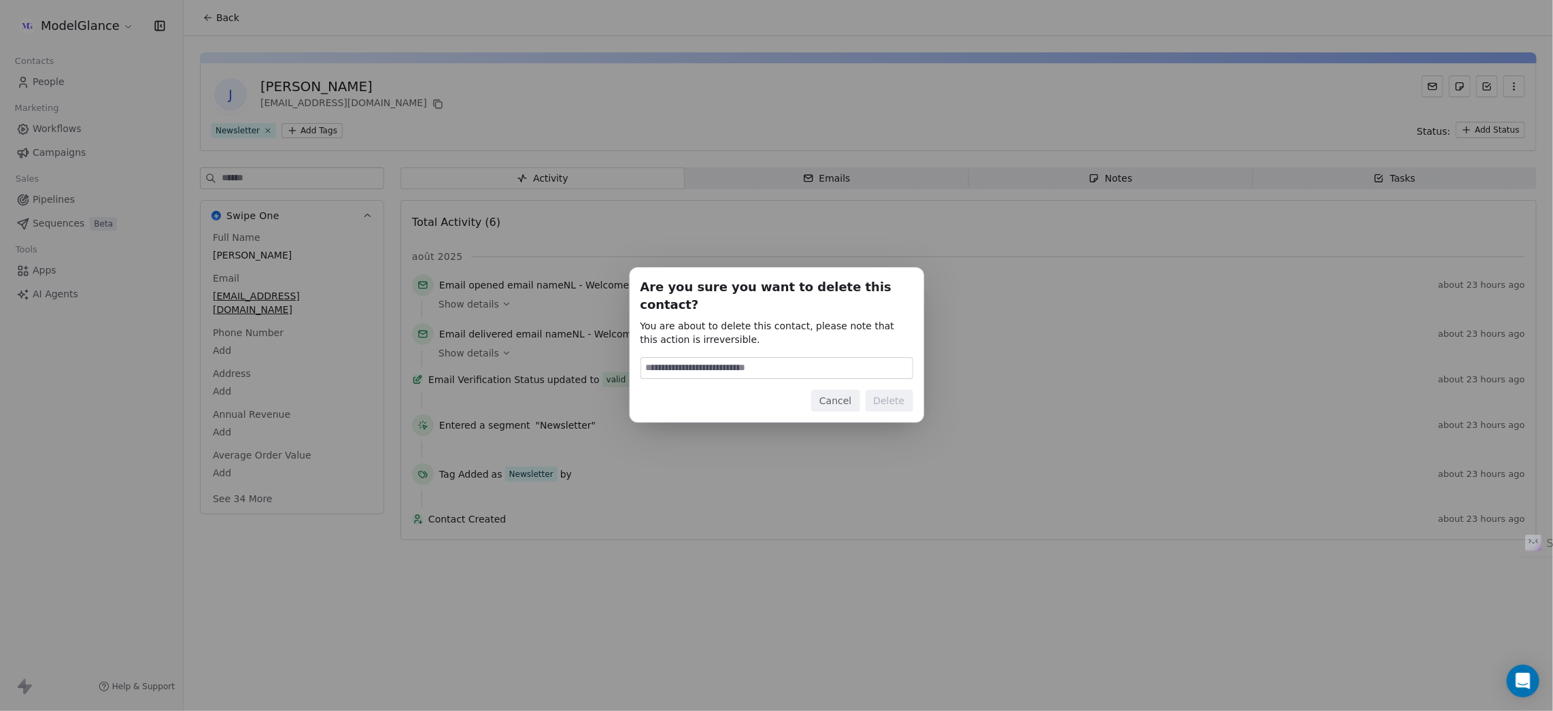
click at [749, 366] on input at bounding box center [776, 368] width 271 height 20
type input "******"
click at [889, 390] on button "Delete" at bounding box center [890, 401] width 48 height 22
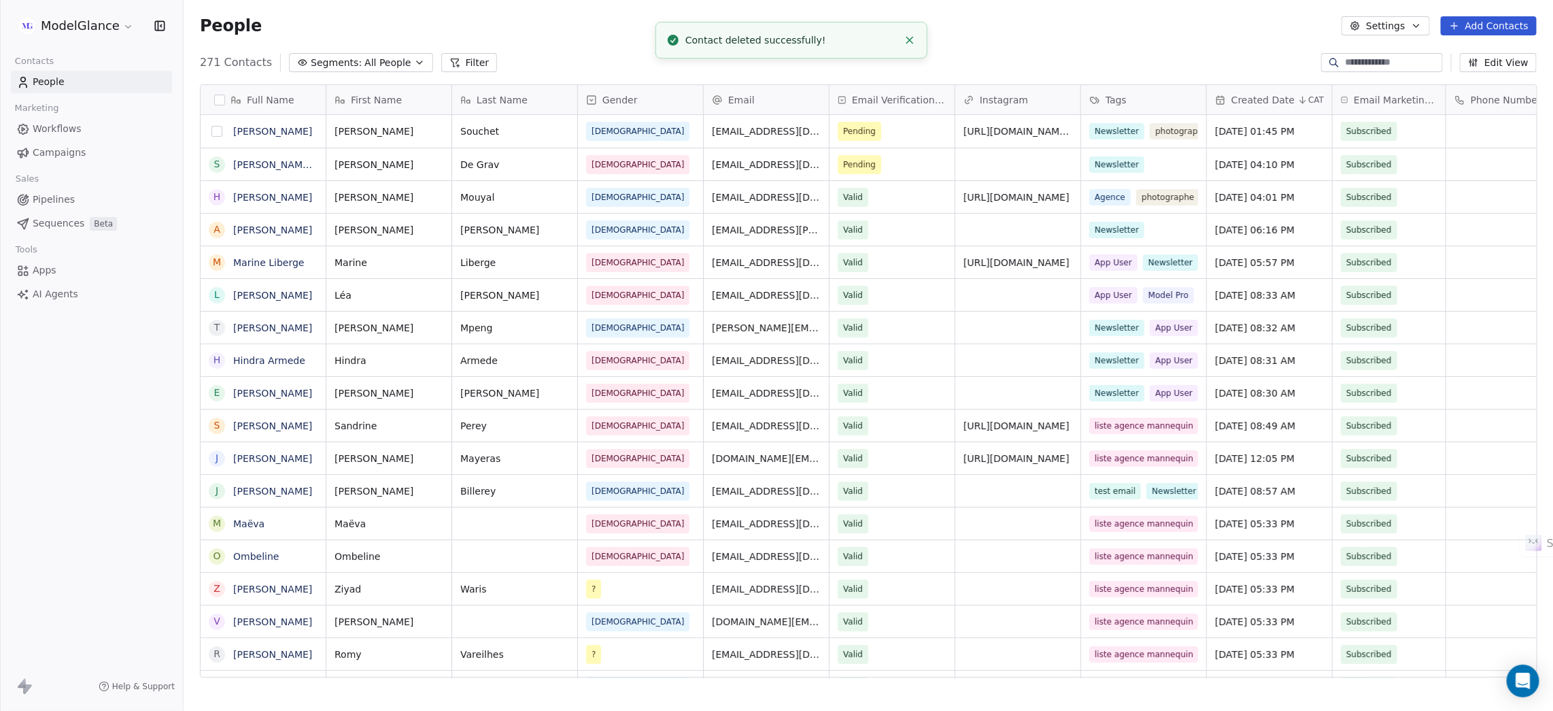
scroll to position [611, 1355]
click at [566, 17] on div "People Settings Add Contacts" at bounding box center [868, 25] width 1337 height 19
click at [804, 33] on div "People Settings Add Contacts" at bounding box center [868, 25] width 1337 height 19
click at [717, 33] on div "People Settings Add Contacts" at bounding box center [868, 25] width 1337 height 19
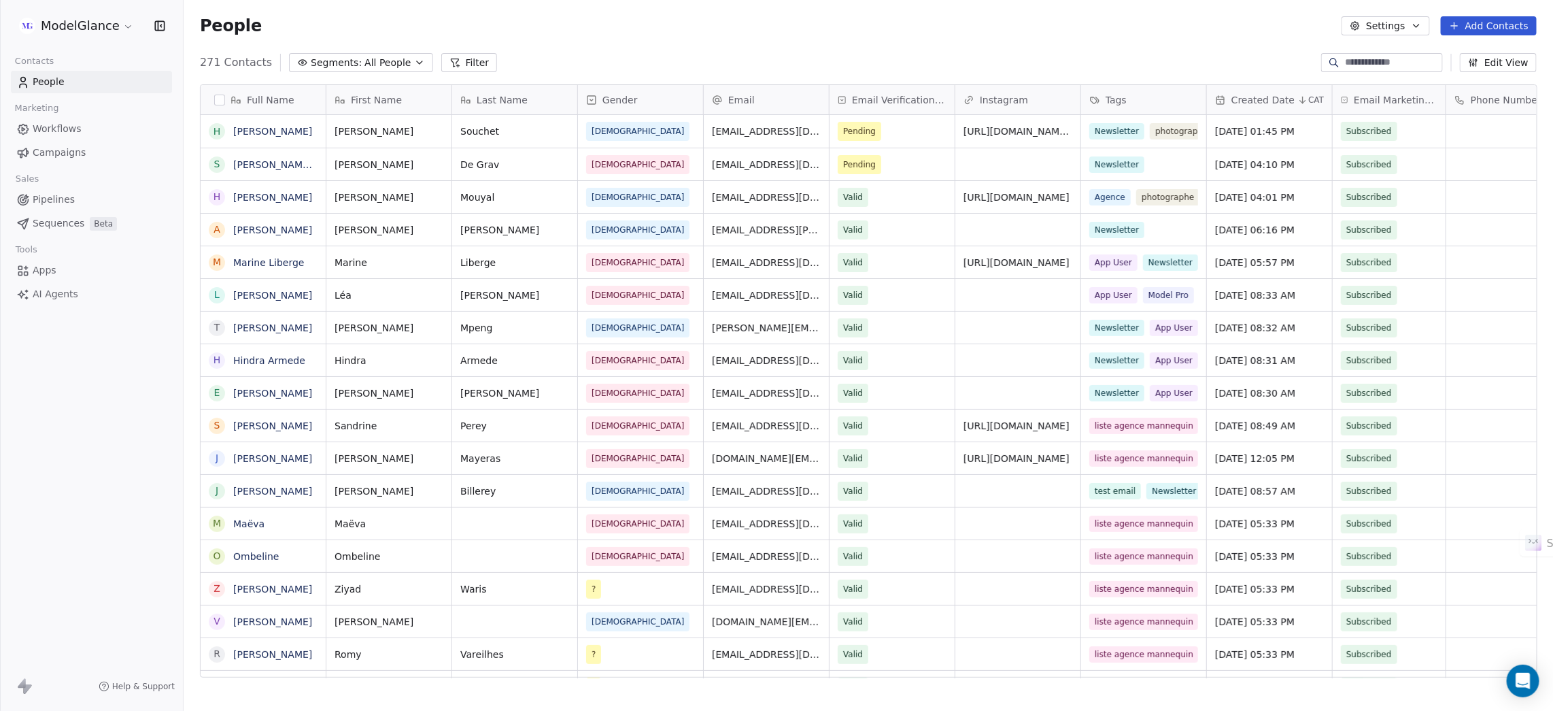
click at [637, 37] on div "People Settings Add Contacts" at bounding box center [869, 26] width 1370 height 52
click at [521, 33] on div "People Settings Add Contacts" at bounding box center [868, 25] width 1337 height 19
click at [774, 35] on div "People Settings Add Contacts" at bounding box center [869, 26] width 1370 height 52
drag, startPoint x: 879, startPoint y: 33, endPoint x: 1018, endPoint y: 39, distance: 138.8
click at [880, 33] on div "People Settings Add Contacts" at bounding box center [868, 25] width 1337 height 19
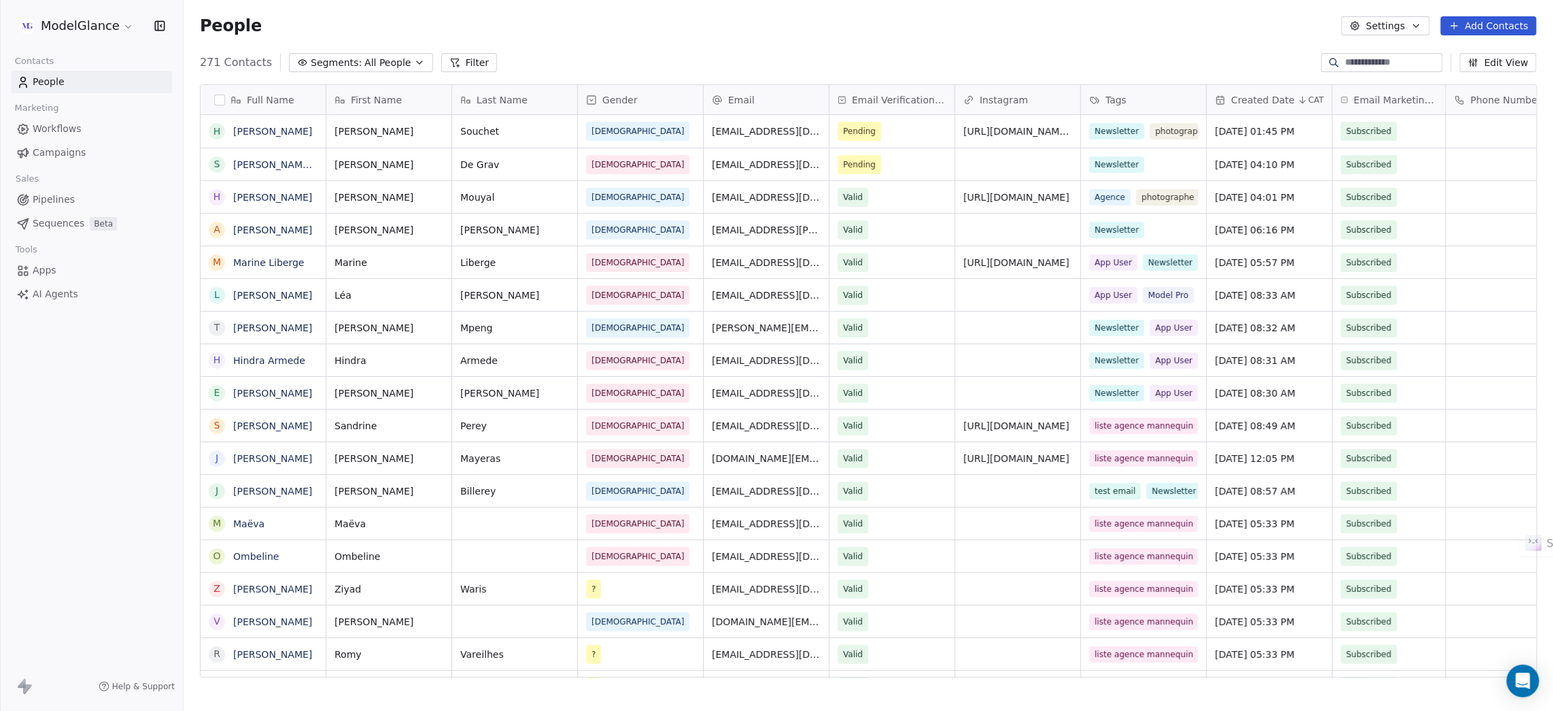
click at [1031, 37] on div "People Settings Add Contacts" at bounding box center [869, 26] width 1370 height 52
click at [1132, 20] on div "People Settings Add Contacts" at bounding box center [868, 25] width 1337 height 19
click at [610, 45] on div "People Settings Add Contacts" at bounding box center [869, 26] width 1370 height 52
click at [529, 33] on div "People Settings Add Contacts" at bounding box center [868, 25] width 1337 height 19
